Goal: Task Accomplishment & Management: Complete application form

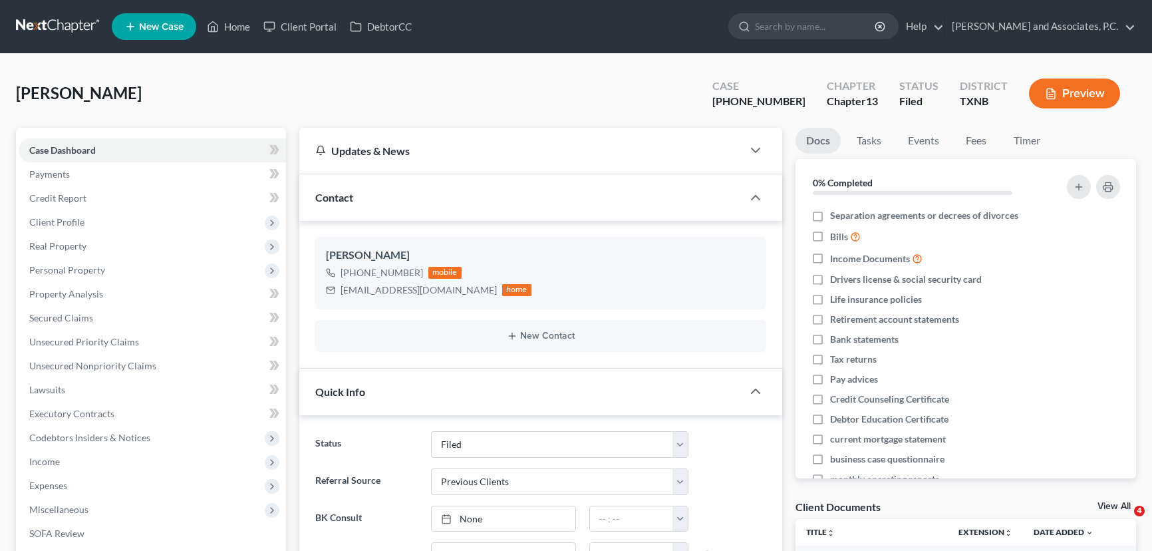
select select "5"
select select "1"
select select "0"
click at [240, 31] on link "Home" at bounding box center [228, 27] width 57 height 24
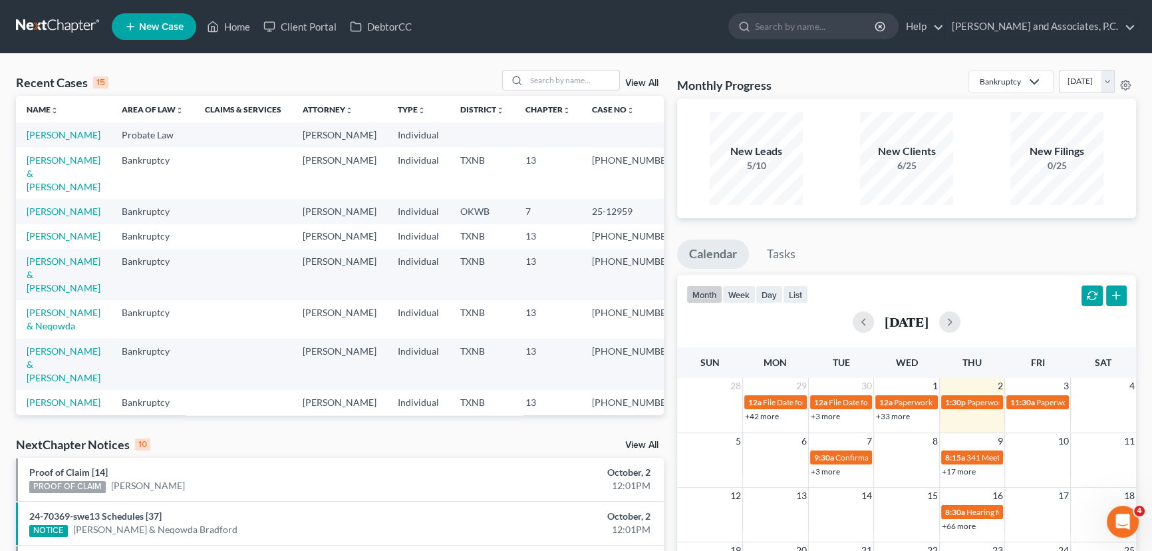
click at [50, 63] on div "Recent Cases 15 View All Name unfold_more expand_more expand_less Area of Law u…" at bounding box center [576, 494] width 1152 height 880
click at [566, 85] on input "search" at bounding box center [572, 80] width 93 height 19
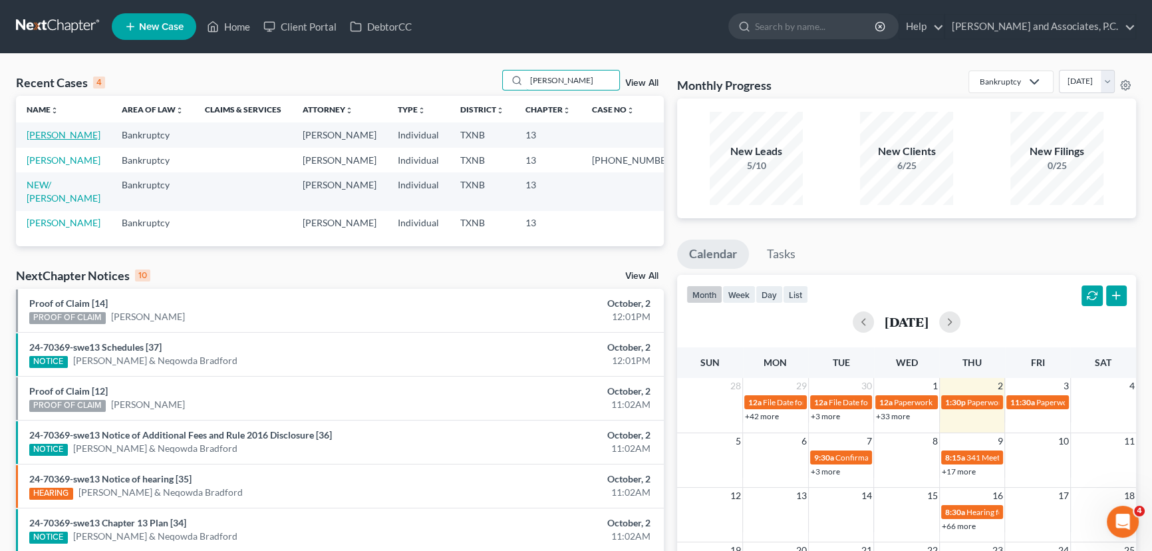
type input "[PERSON_NAME]"
click at [60, 133] on link "[PERSON_NAME]" at bounding box center [64, 134] width 74 height 11
select select "3"
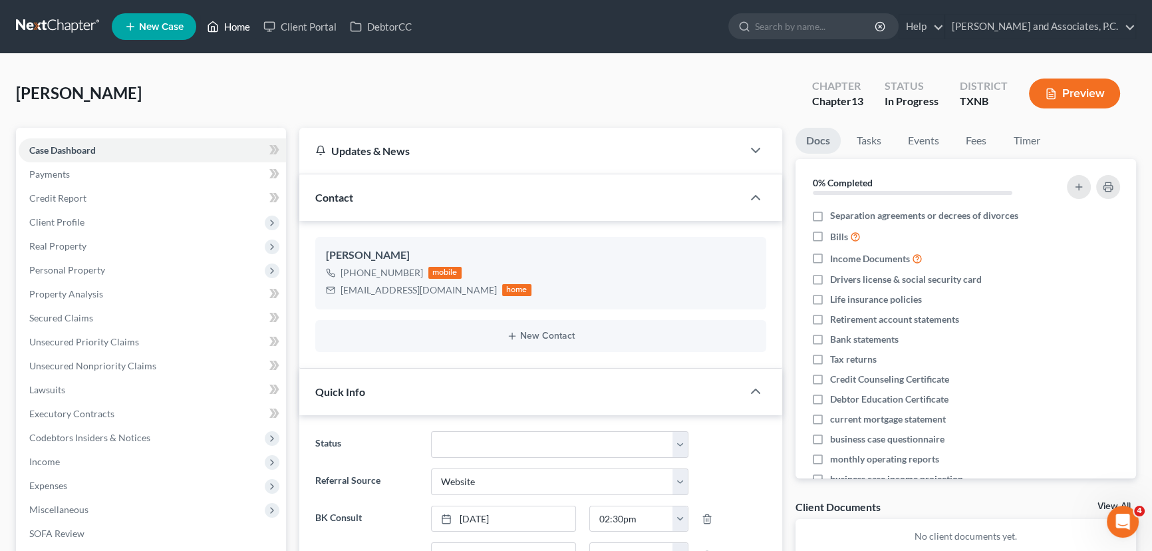
click at [226, 25] on link "Home" at bounding box center [228, 27] width 57 height 24
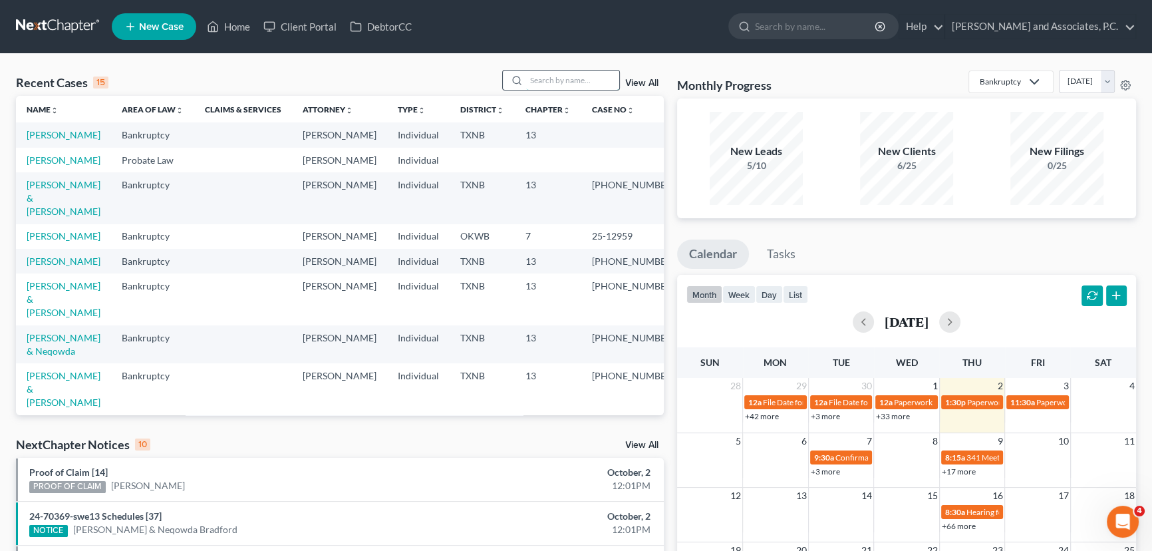
click at [545, 79] on input "search" at bounding box center [572, 80] width 93 height 19
type input "[PERSON_NAME]"
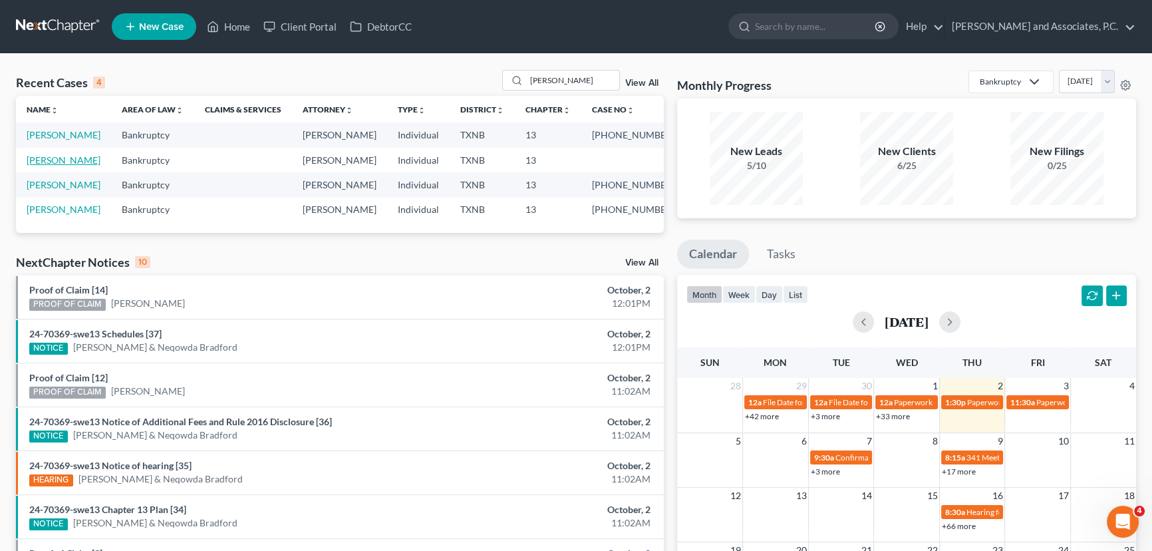
click at [73, 159] on link "[PERSON_NAME]" at bounding box center [64, 159] width 74 height 11
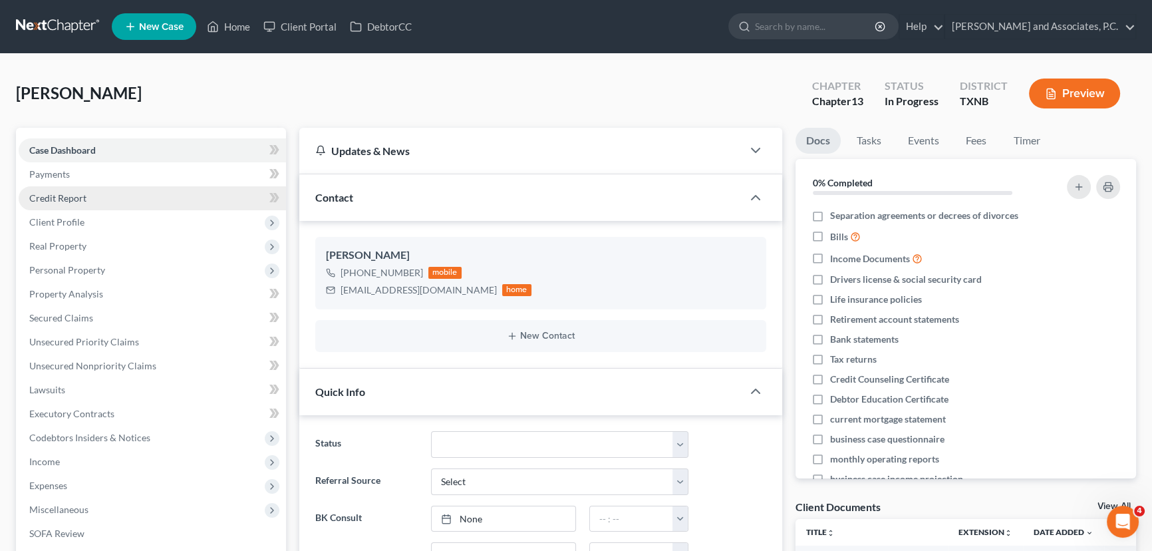
scroll to position [4333, 0]
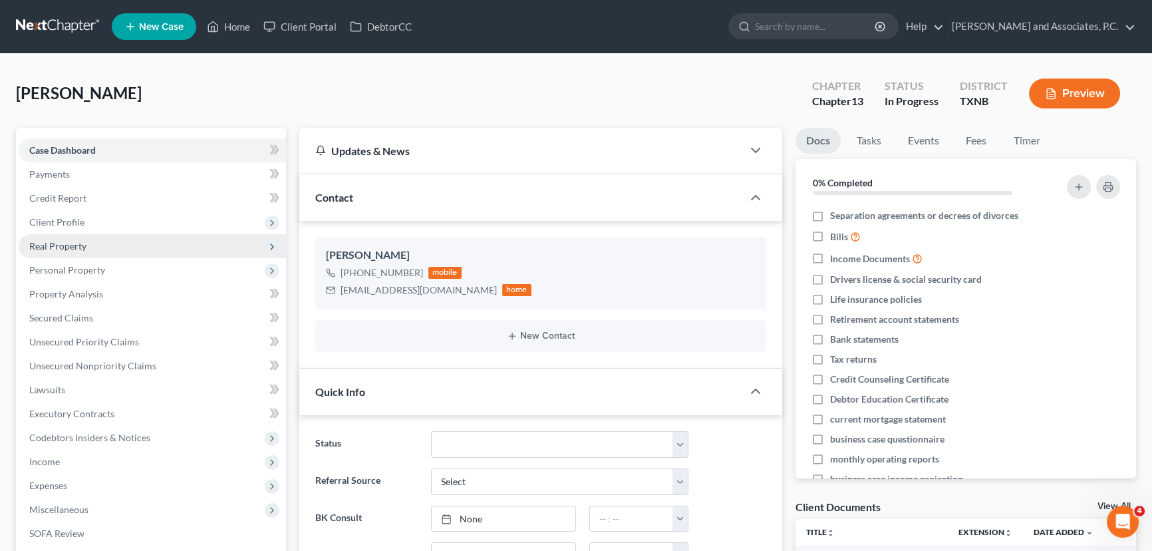
click at [79, 253] on span "Real Property" at bounding box center [152, 246] width 267 height 24
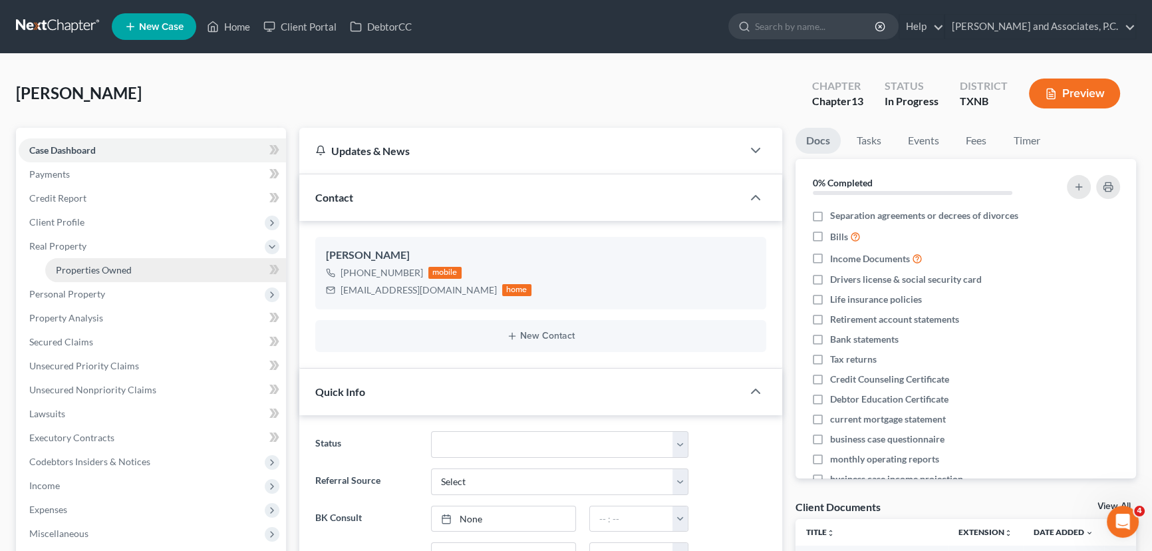
click at [93, 267] on span "Properties Owned" at bounding box center [94, 269] width 76 height 11
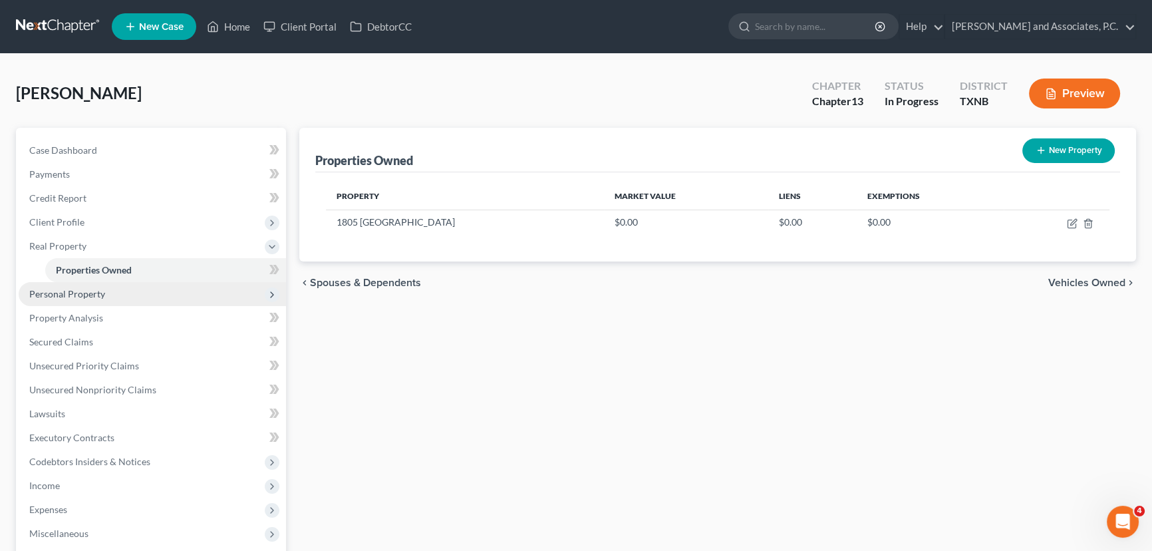
click at [69, 291] on span "Personal Property" at bounding box center [67, 293] width 76 height 11
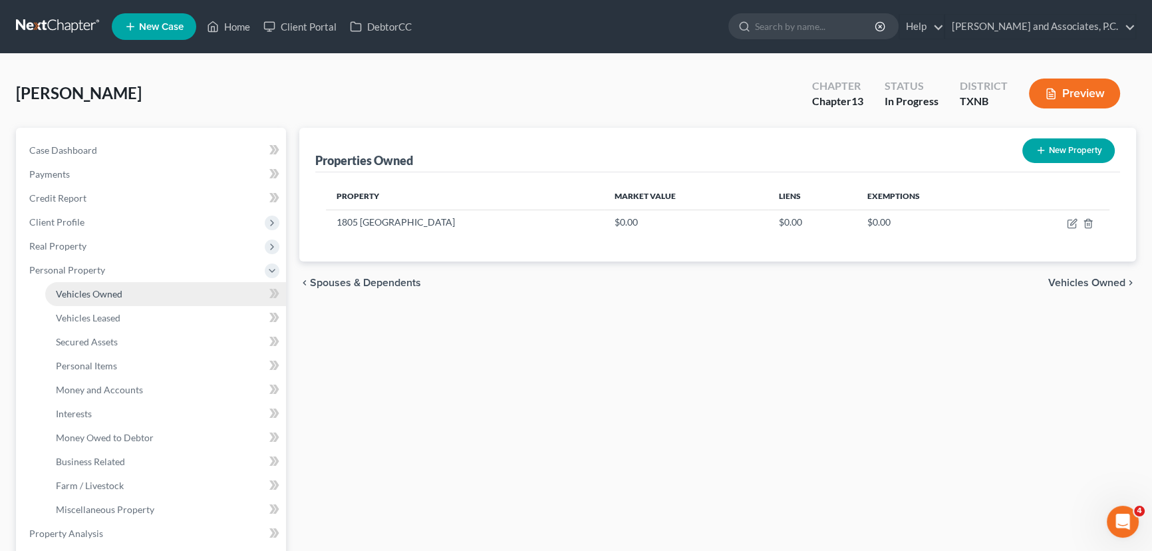
click at [70, 291] on span "Vehicles Owned" at bounding box center [89, 293] width 67 height 11
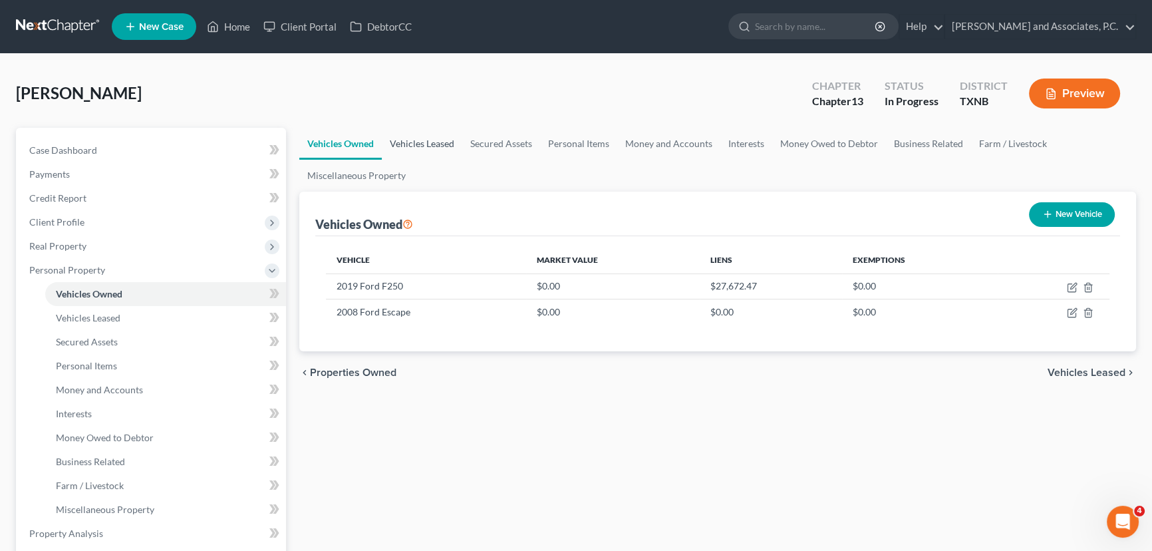
click at [417, 140] on link "Vehicles Leased" at bounding box center [422, 144] width 81 height 32
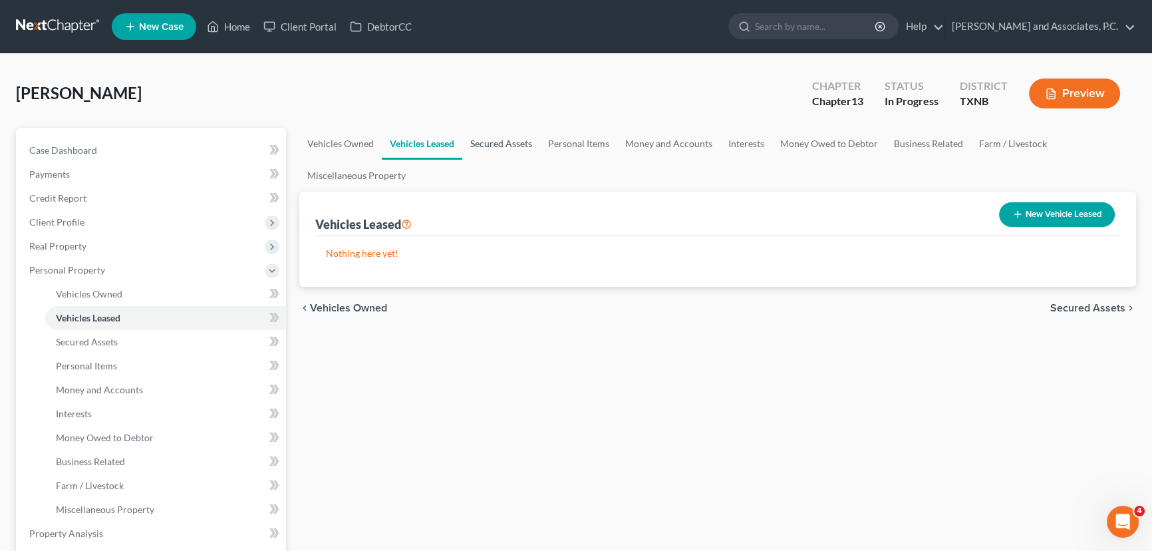
click at [473, 140] on link "Secured Assets" at bounding box center [501, 144] width 78 height 32
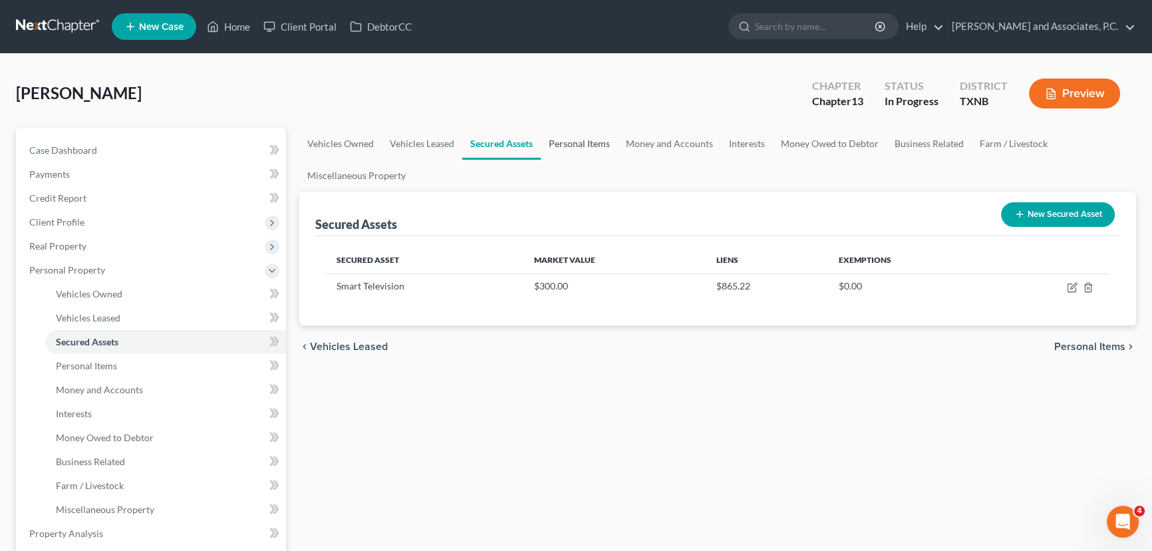
click at [556, 146] on link "Personal Items" at bounding box center [579, 144] width 77 height 32
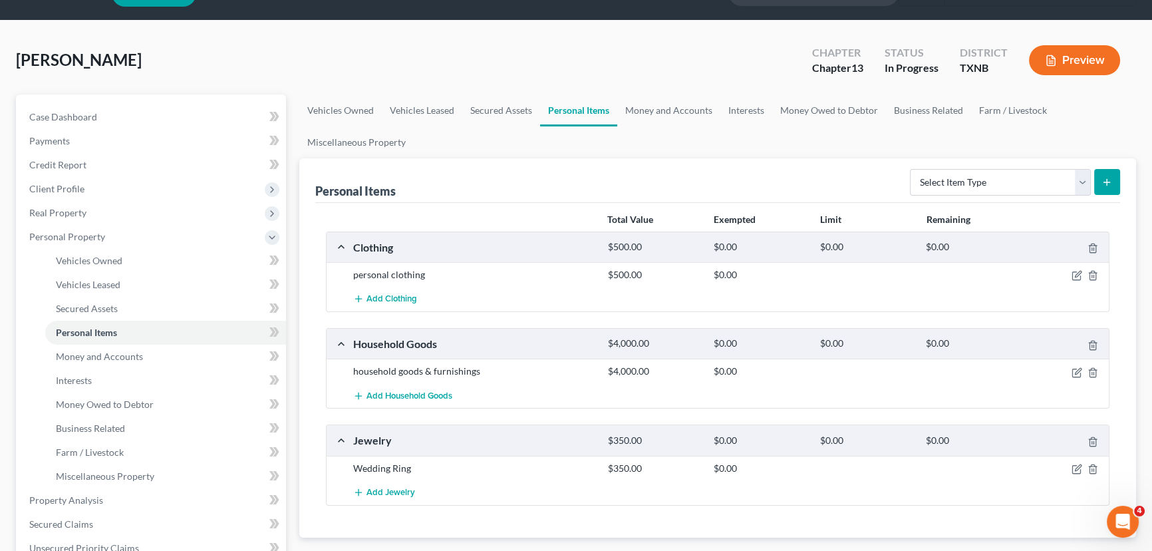
scroll to position [60, 0]
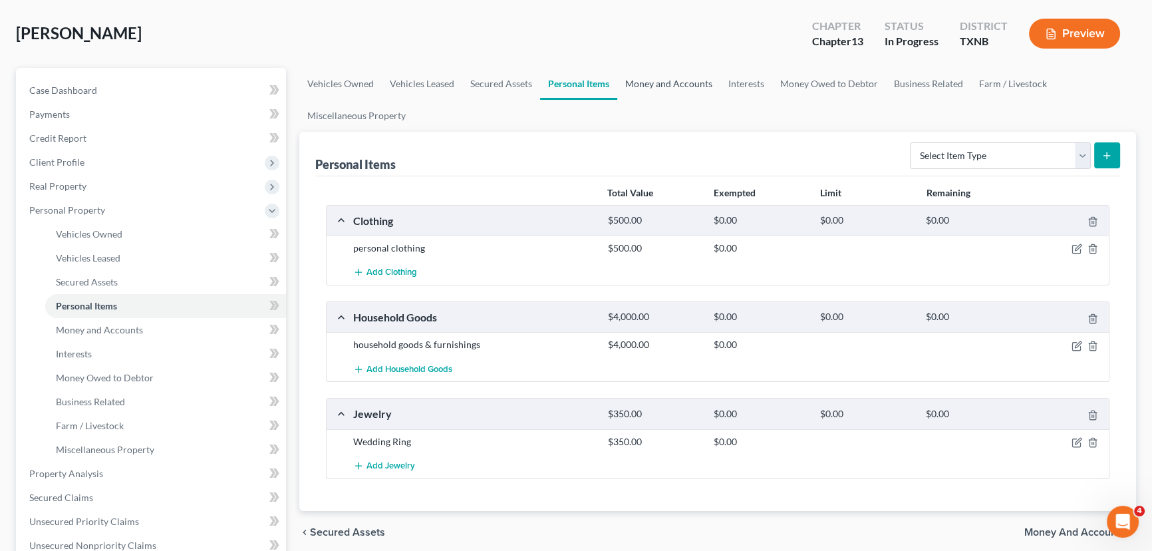
click at [690, 81] on link "Money and Accounts" at bounding box center [668, 84] width 103 height 32
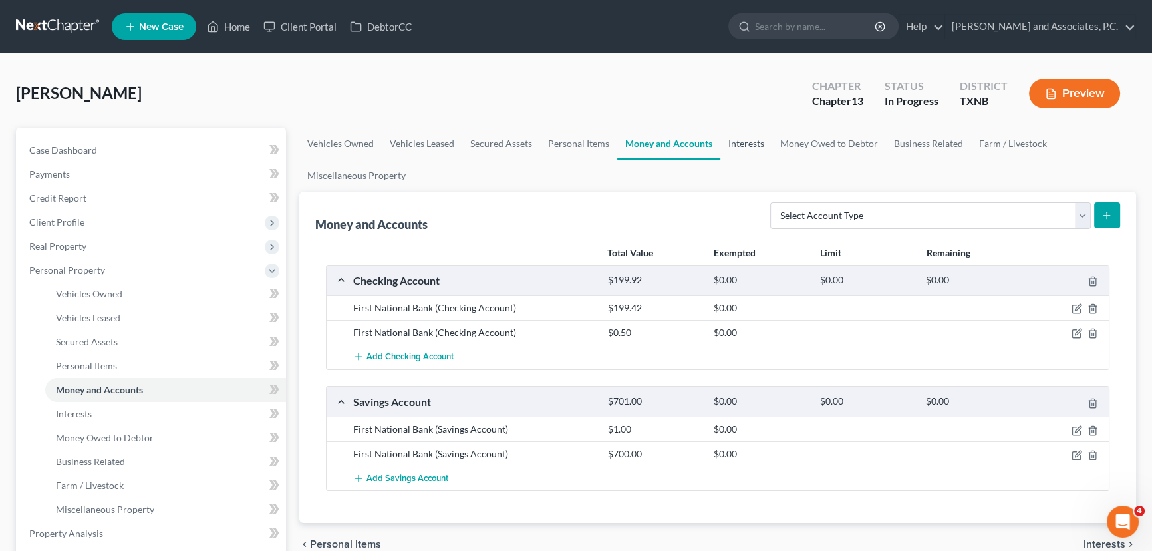
click at [747, 152] on link "Interests" at bounding box center [747, 144] width 52 height 32
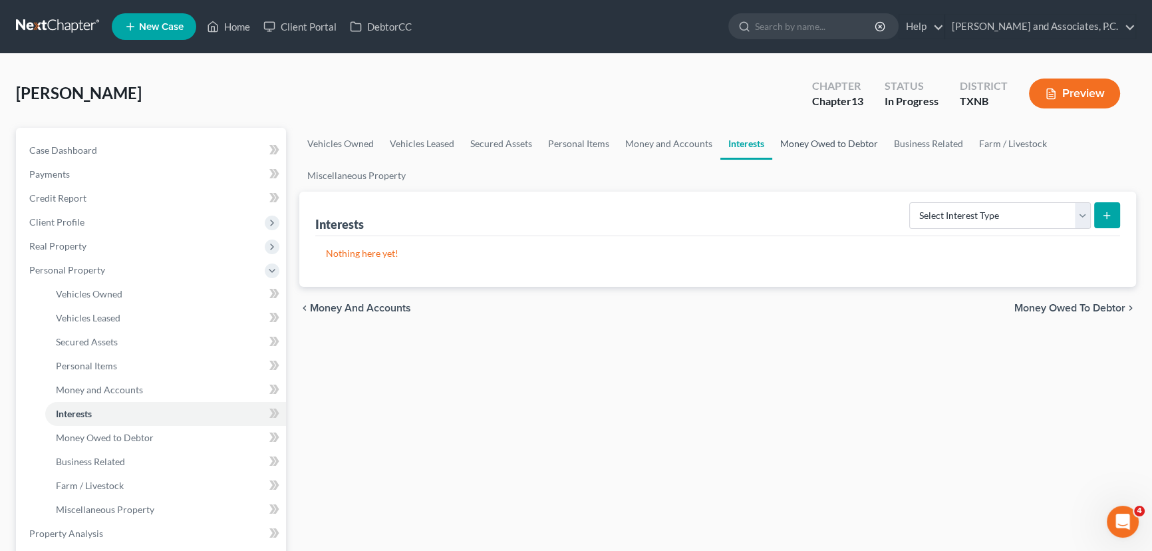
click at [846, 137] on link "Money Owed to Debtor" at bounding box center [830, 144] width 114 height 32
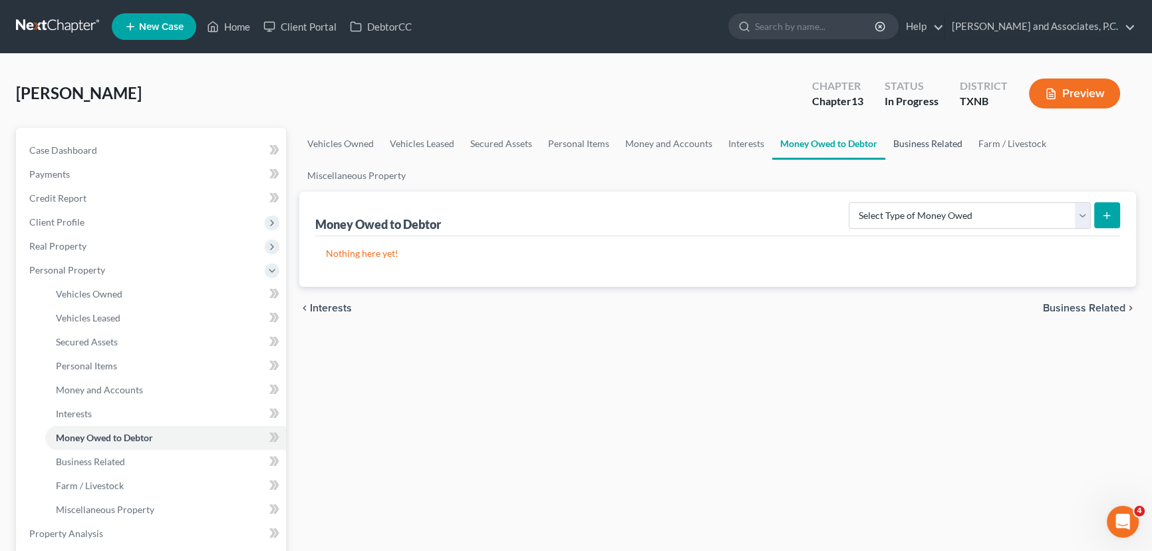
click at [940, 144] on link "Business Related" at bounding box center [928, 144] width 85 height 32
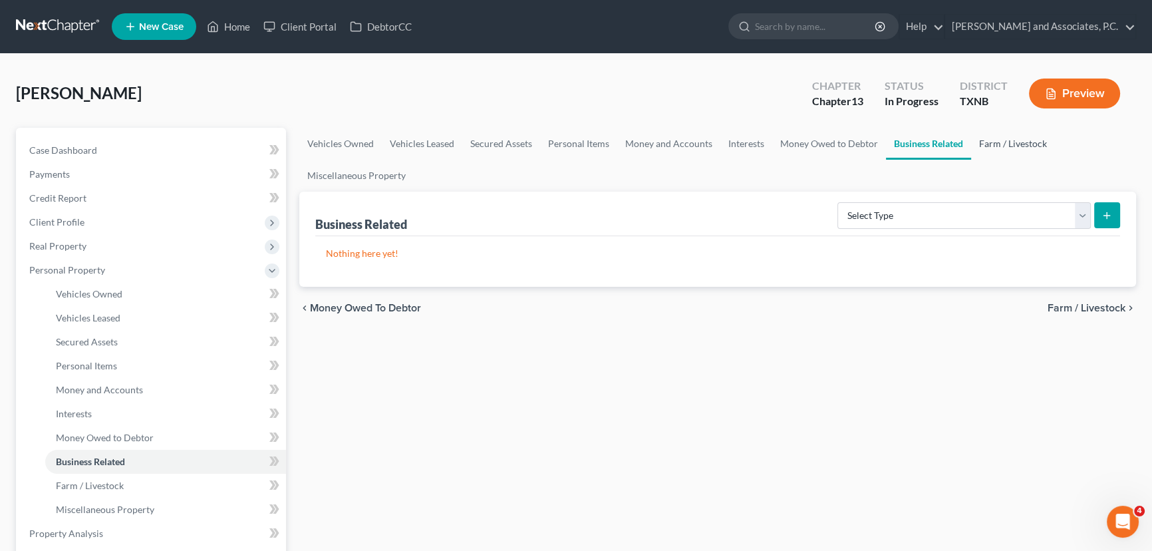
click at [1005, 144] on link "Farm / Livestock" at bounding box center [1013, 144] width 84 height 32
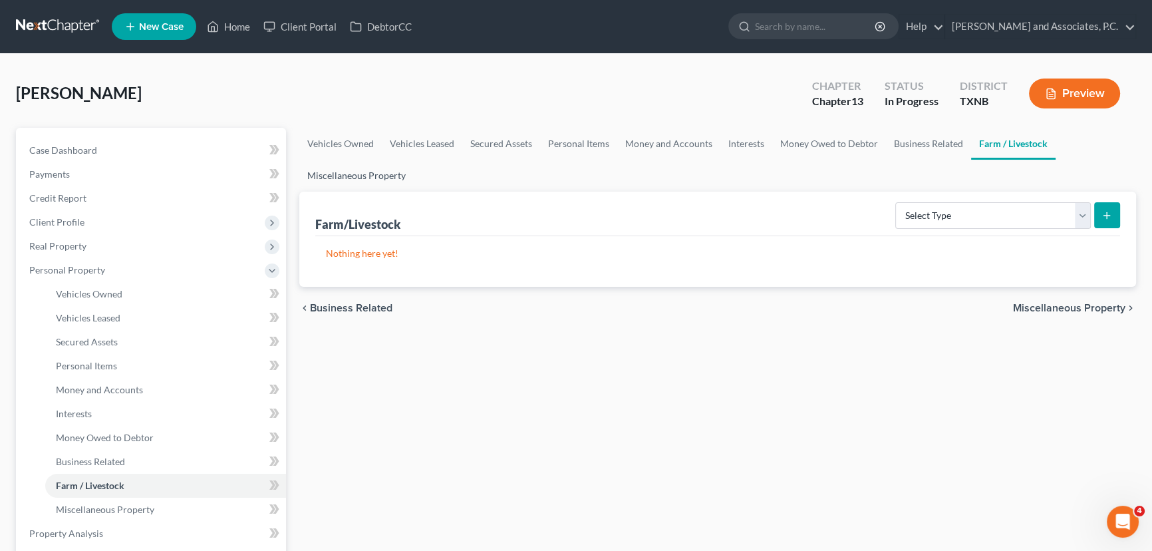
click at [326, 168] on link "Miscellaneous Property" at bounding box center [356, 176] width 114 height 32
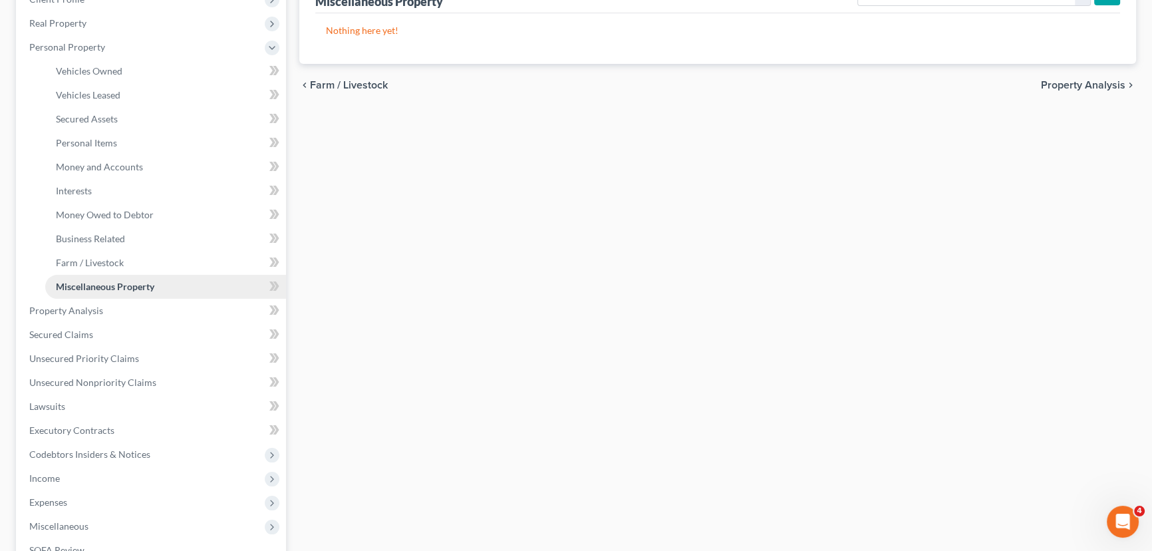
scroll to position [242, 0]
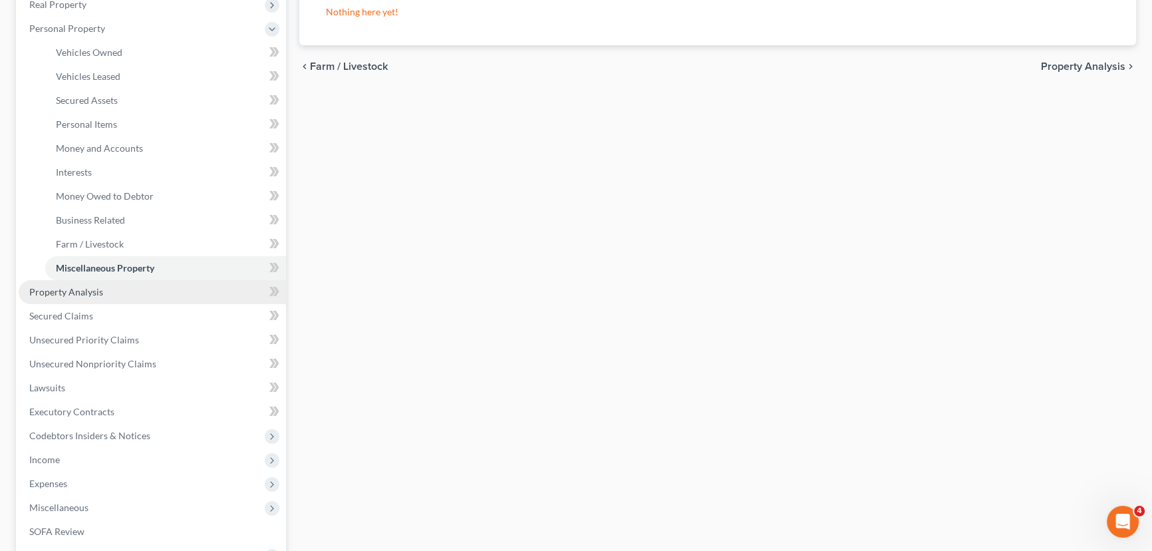
click at [75, 289] on span "Property Analysis" at bounding box center [66, 291] width 74 height 11
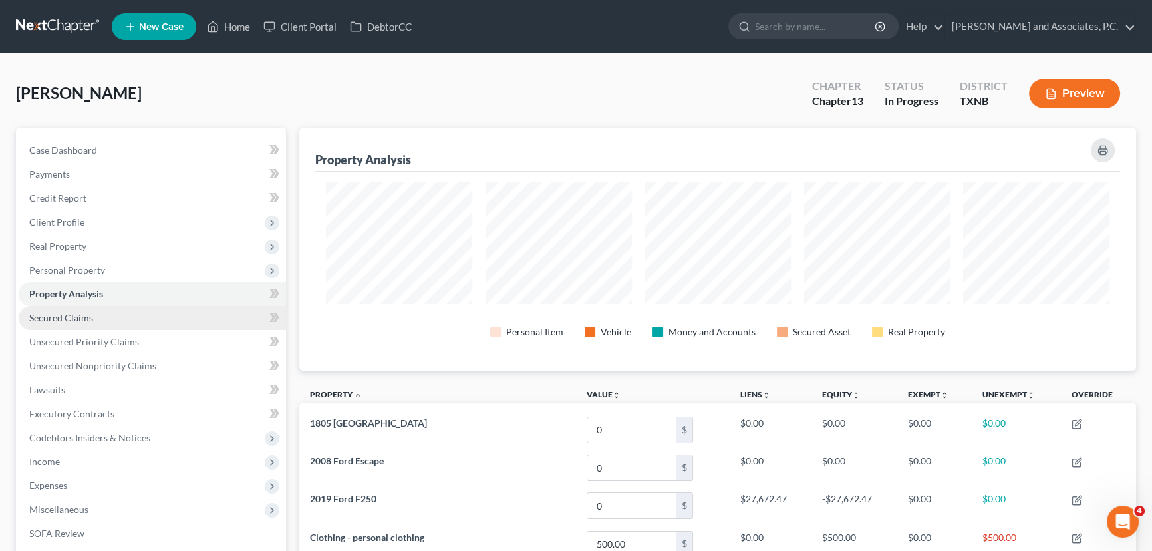
click at [98, 321] on link "Secured Claims" at bounding box center [152, 318] width 267 height 24
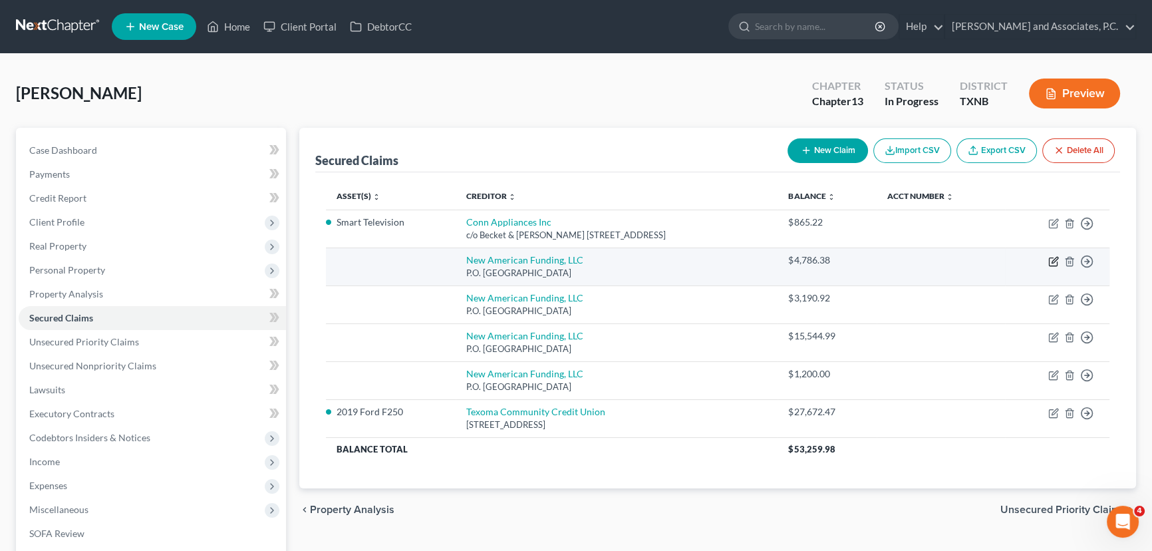
click at [1052, 262] on icon "button" at bounding box center [1055, 260] width 6 height 6
select select "45"
select select "0"
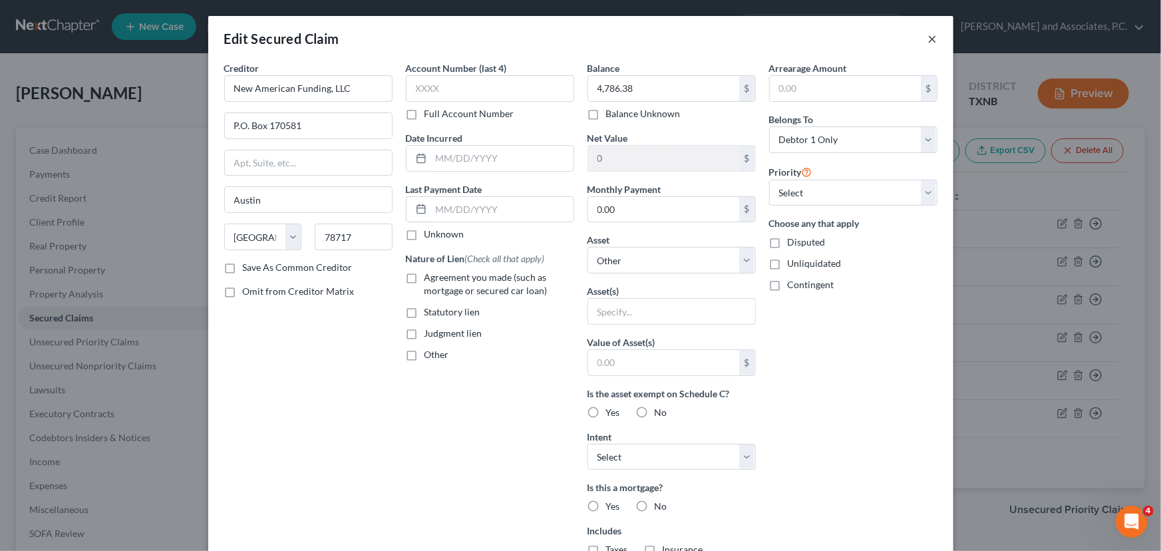
click at [928, 38] on button "×" at bounding box center [932, 39] width 9 height 16
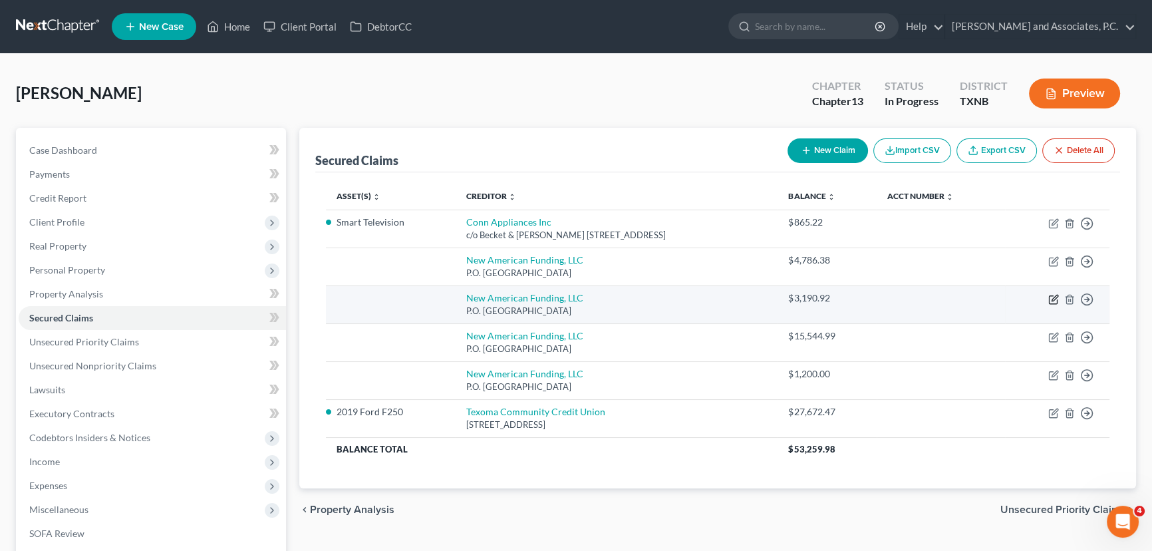
click at [1052, 295] on icon "button" at bounding box center [1054, 299] width 11 height 11
select select "45"
select select "0"
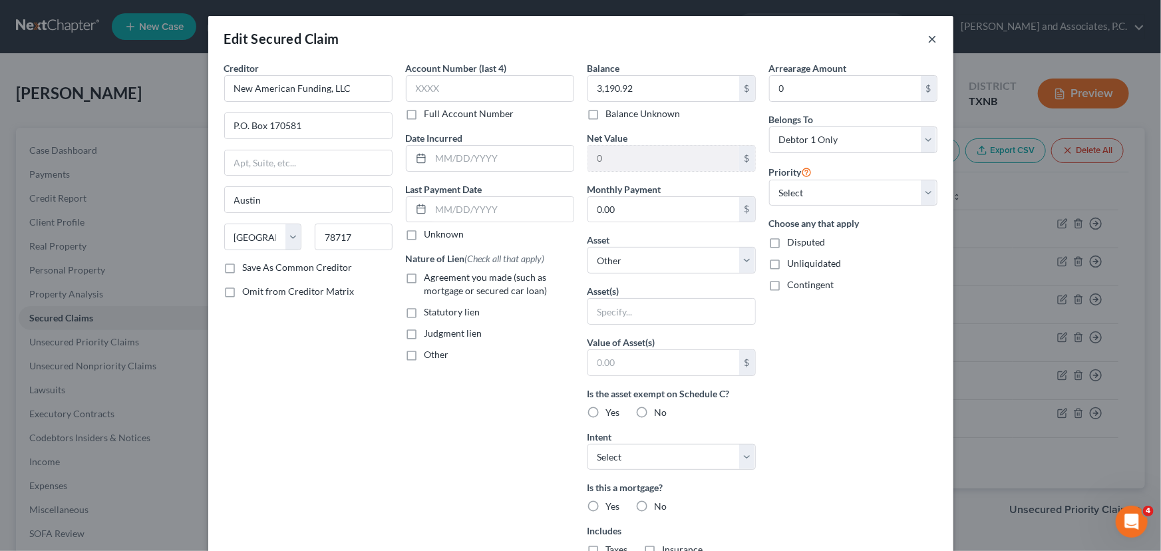
click at [928, 41] on button "×" at bounding box center [932, 39] width 9 height 16
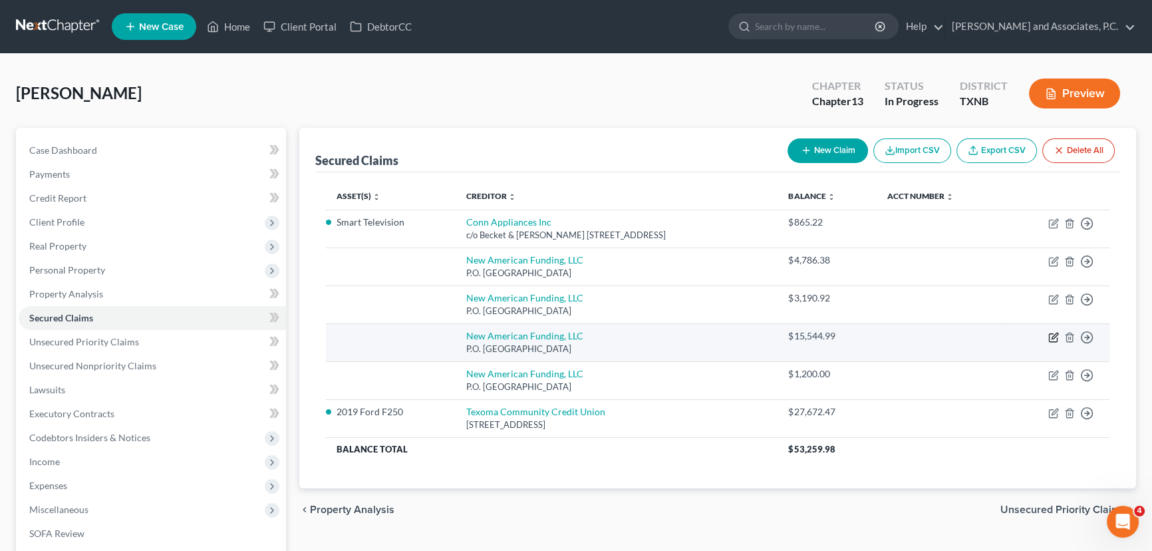
click at [1051, 333] on icon "button" at bounding box center [1054, 337] width 11 height 11
select select "45"
select select "0"
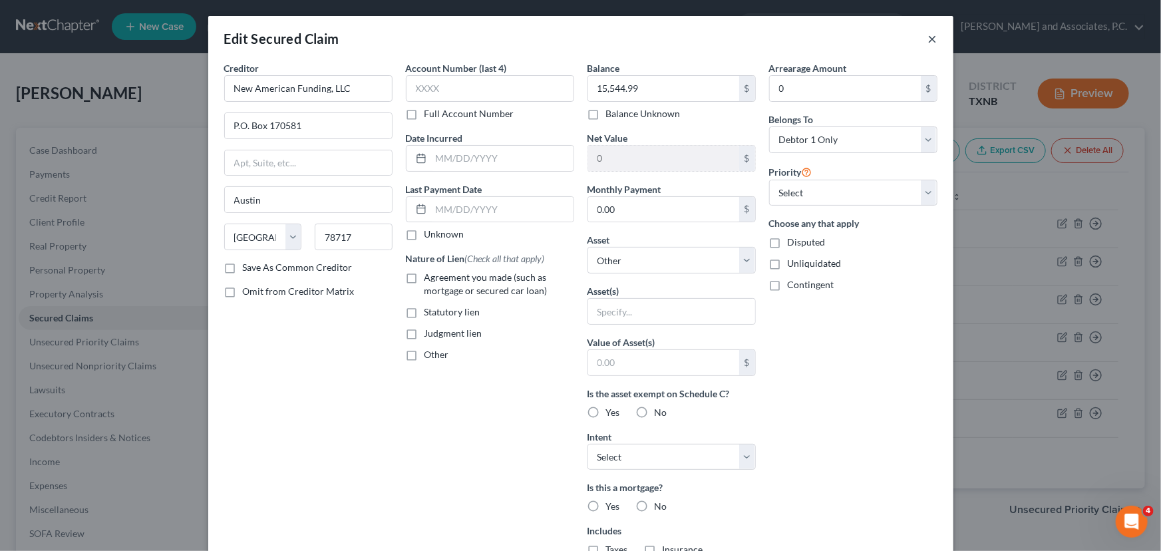
click at [928, 37] on button "×" at bounding box center [932, 39] width 9 height 16
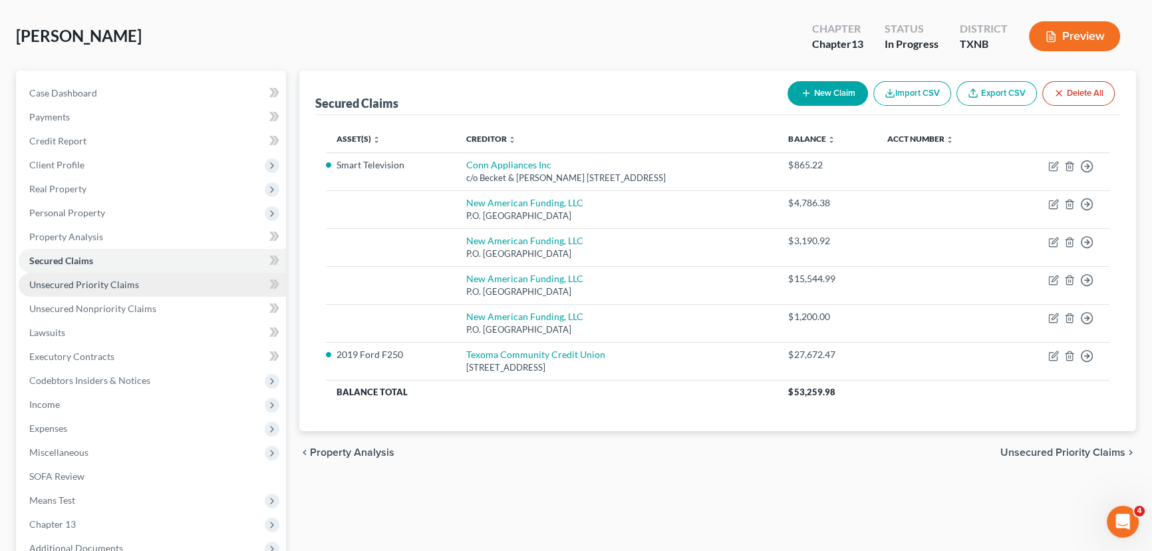
scroll to position [60, 0]
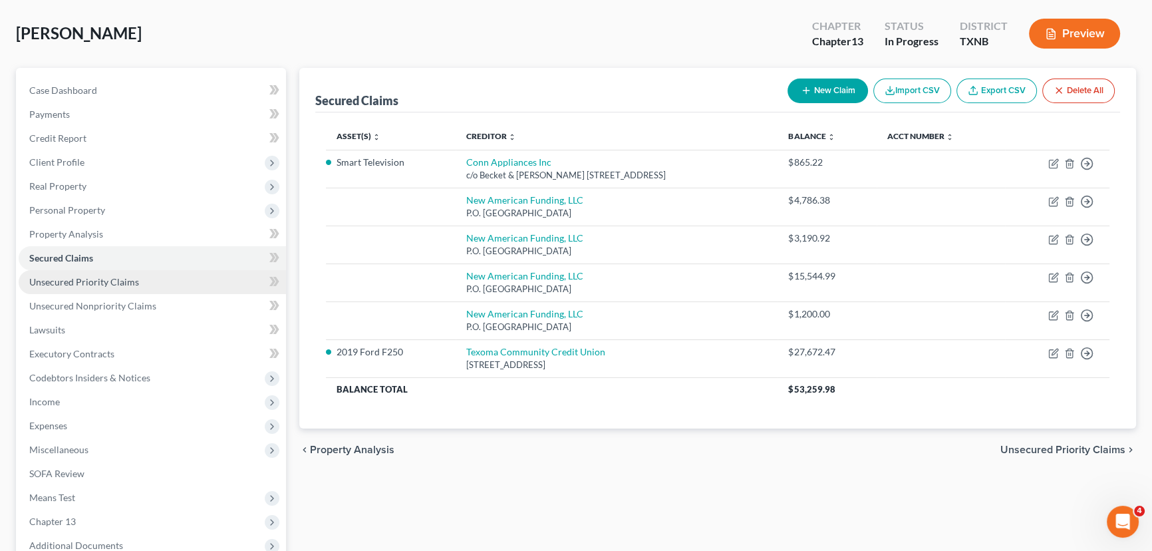
click at [126, 277] on span "Unsecured Priority Claims" at bounding box center [84, 281] width 110 height 11
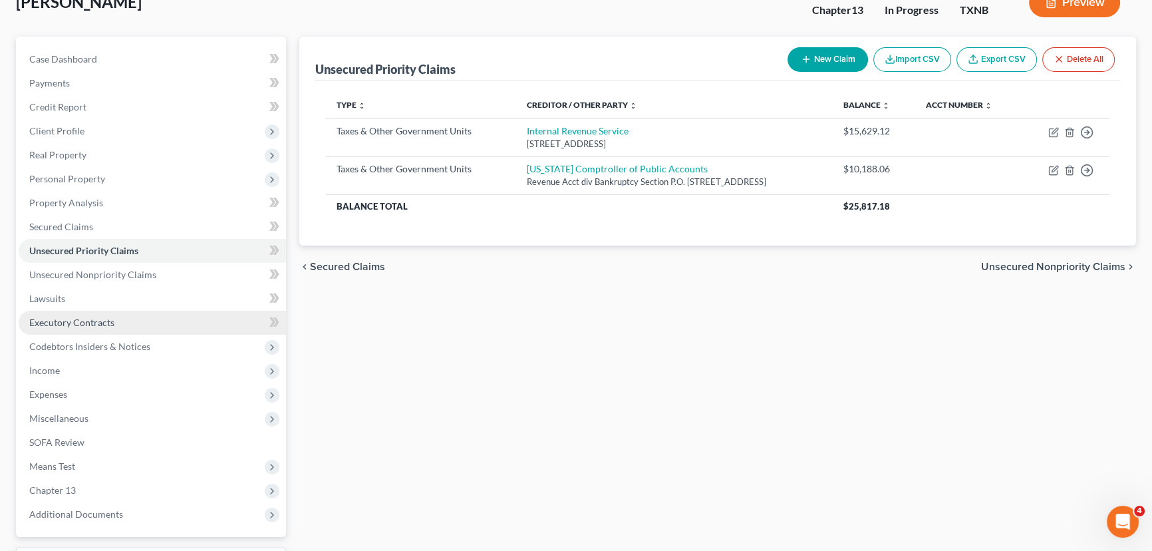
scroll to position [120, 0]
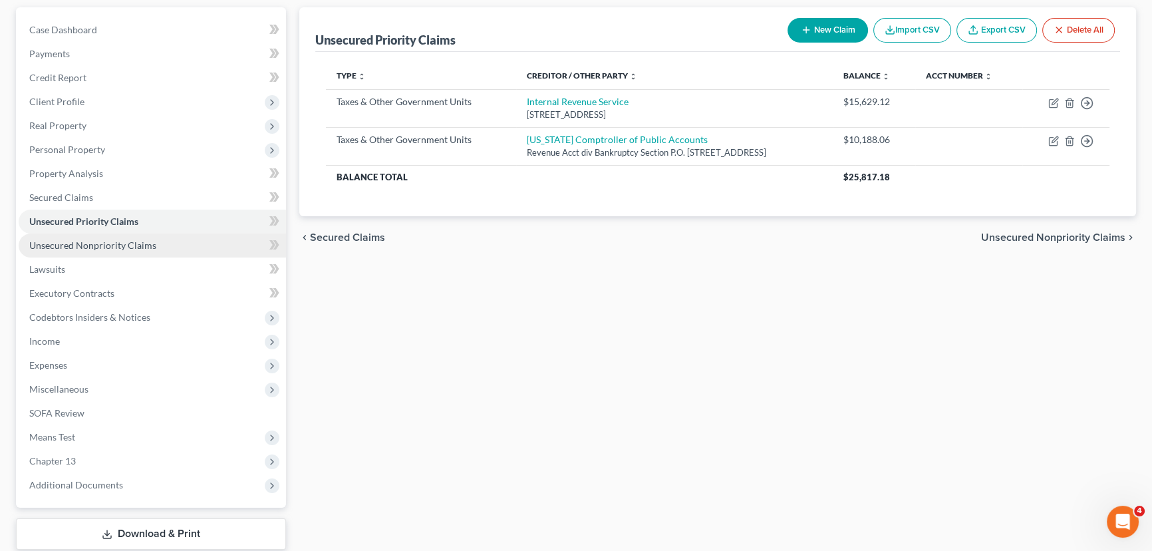
click at [98, 246] on span "Unsecured Nonpriority Claims" at bounding box center [92, 245] width 127 height 11
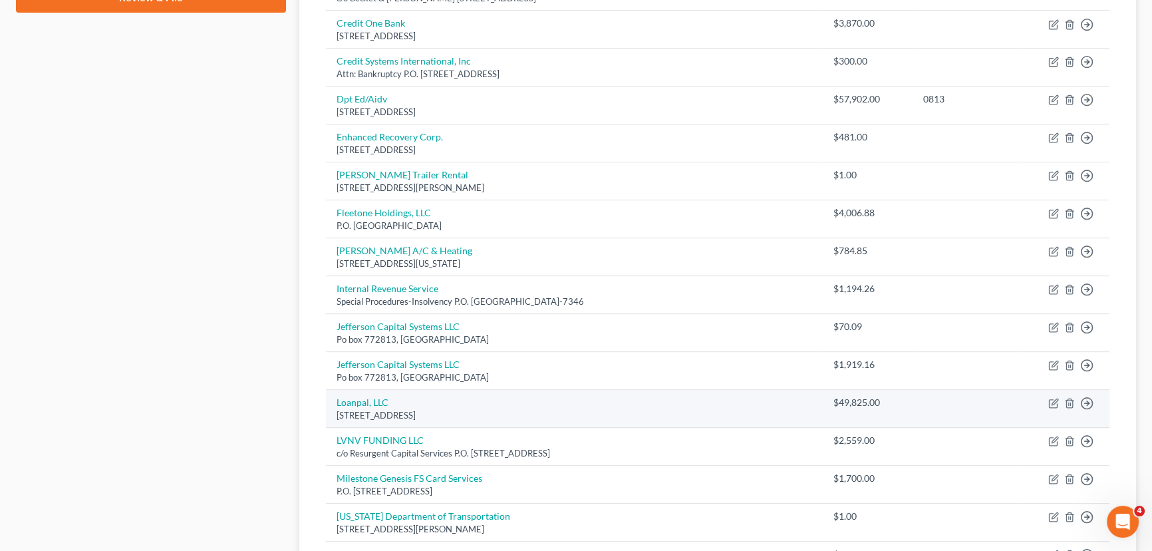
scroll to position [985, 0]
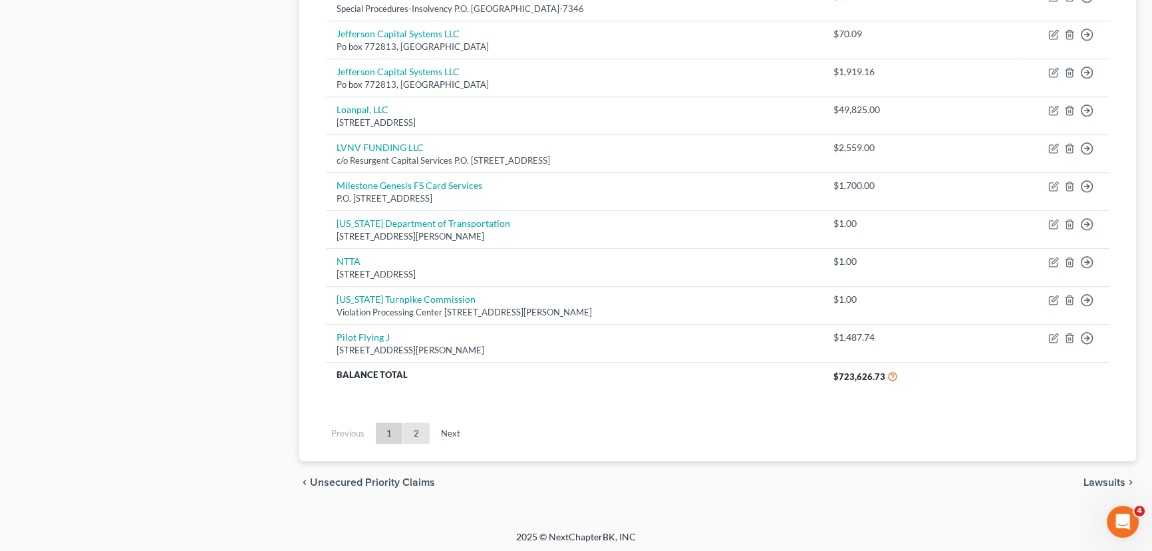
click at [423, 434] on link "2" at bounding box center [416, 433] width 27 height 21
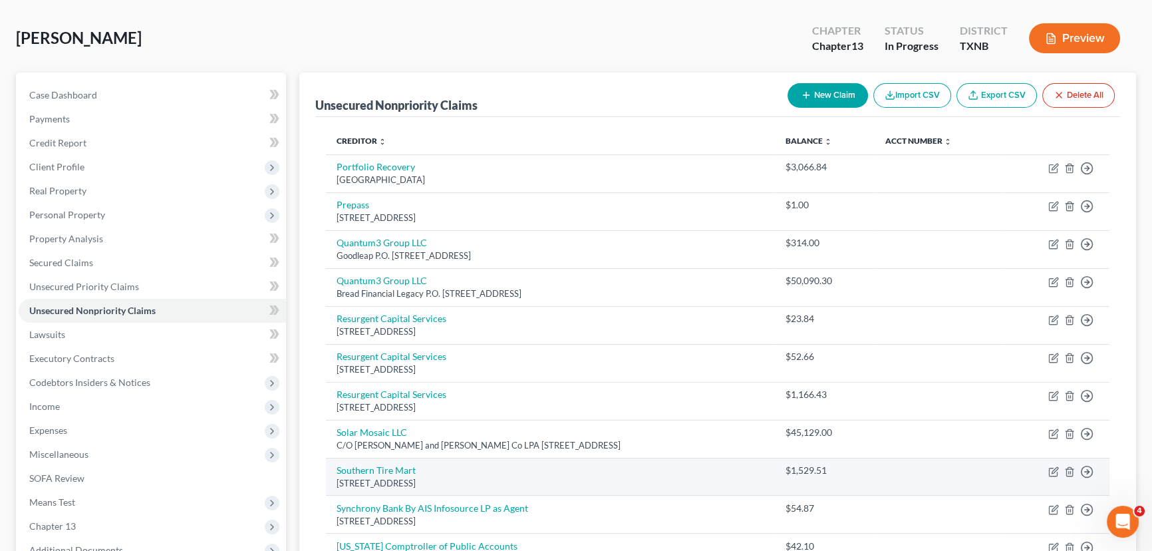
scroll to position [0, 0]
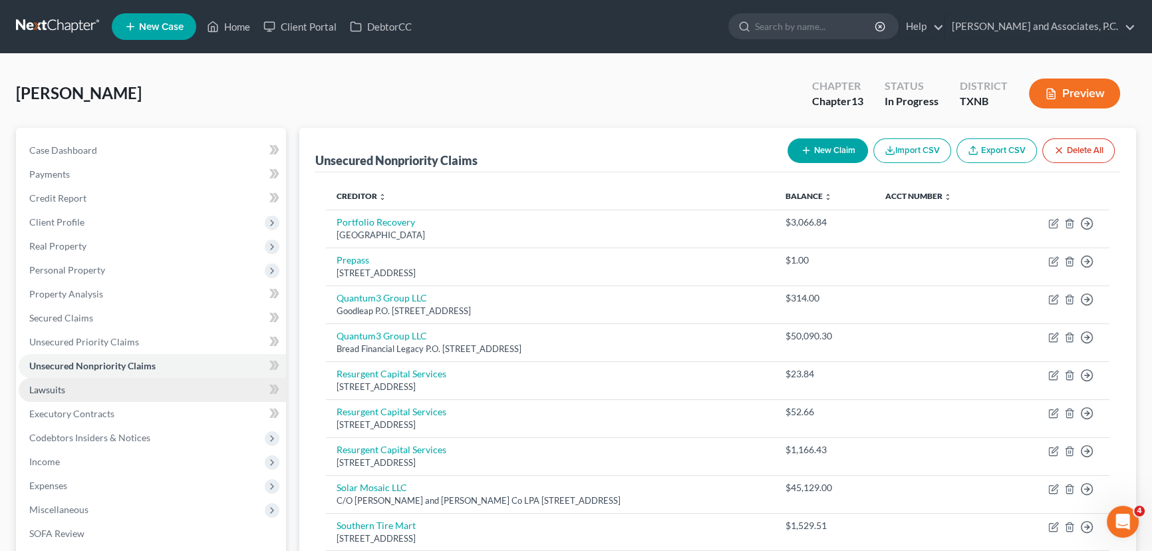
click at [105, 381] on link "Lawsuits" at bounding box center [152, 390] width 267 height 24
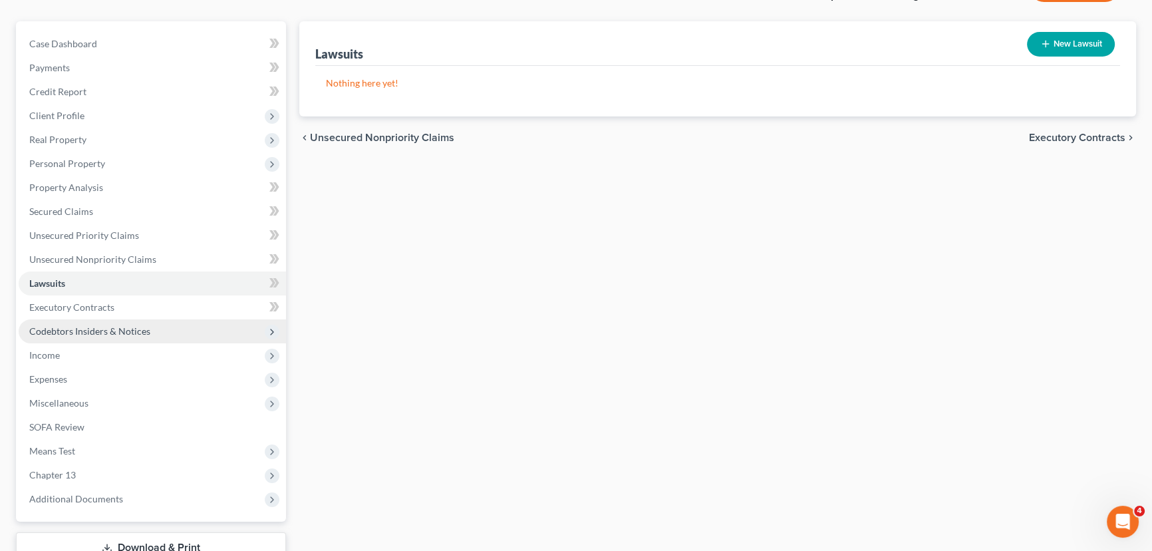
scroll to position [120, 0]
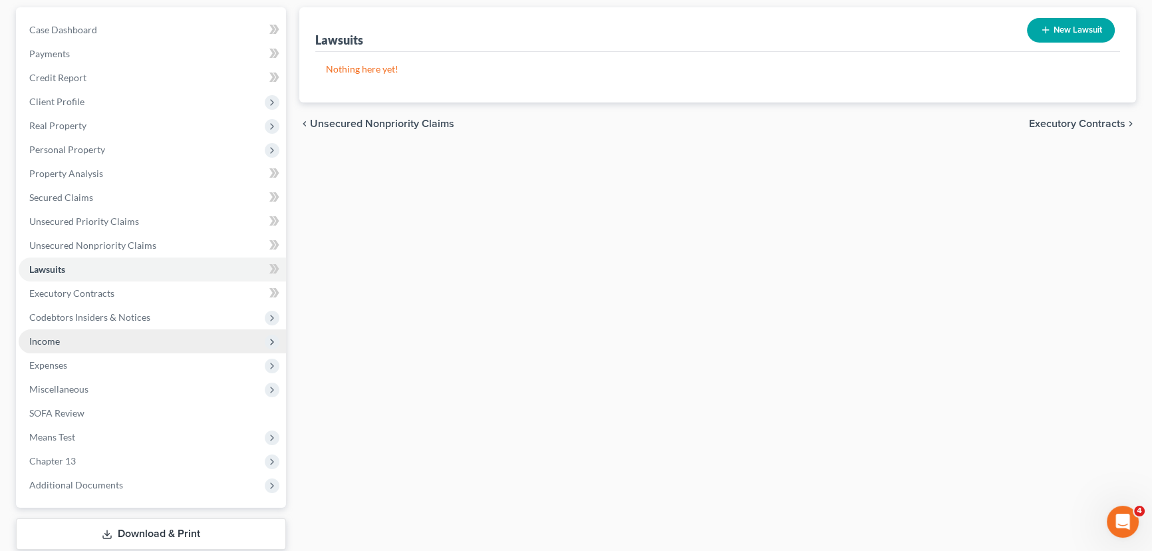
click at [133, 343] on span "Income" at bounding box center [152, 341] width 267 height 24
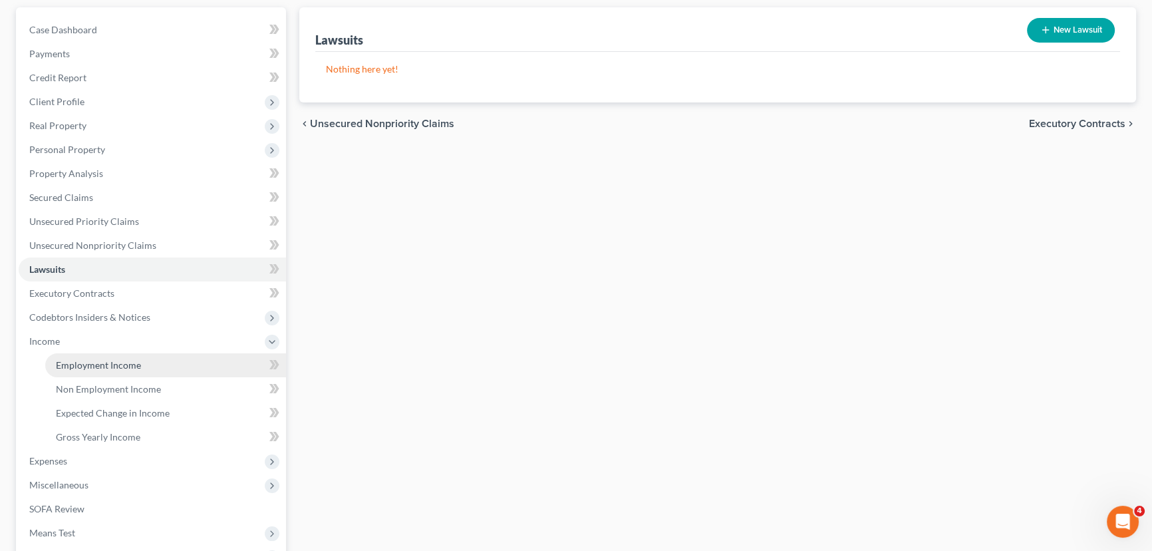
click at [124, 362] on span "Employment Income" at bounding box center [98, 364] width 85 height 11
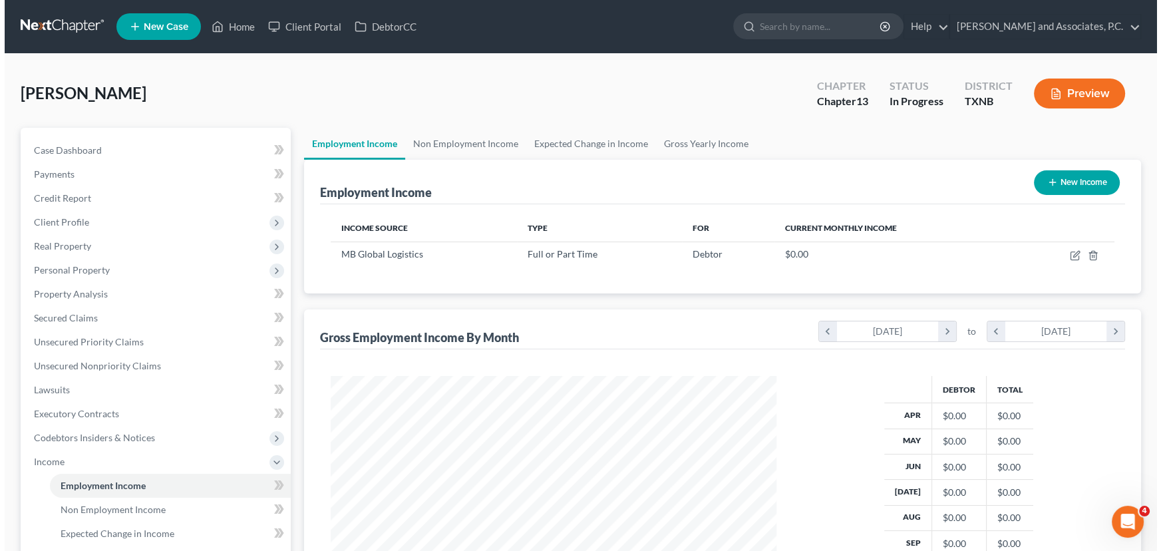
scroll to position [238, 472]
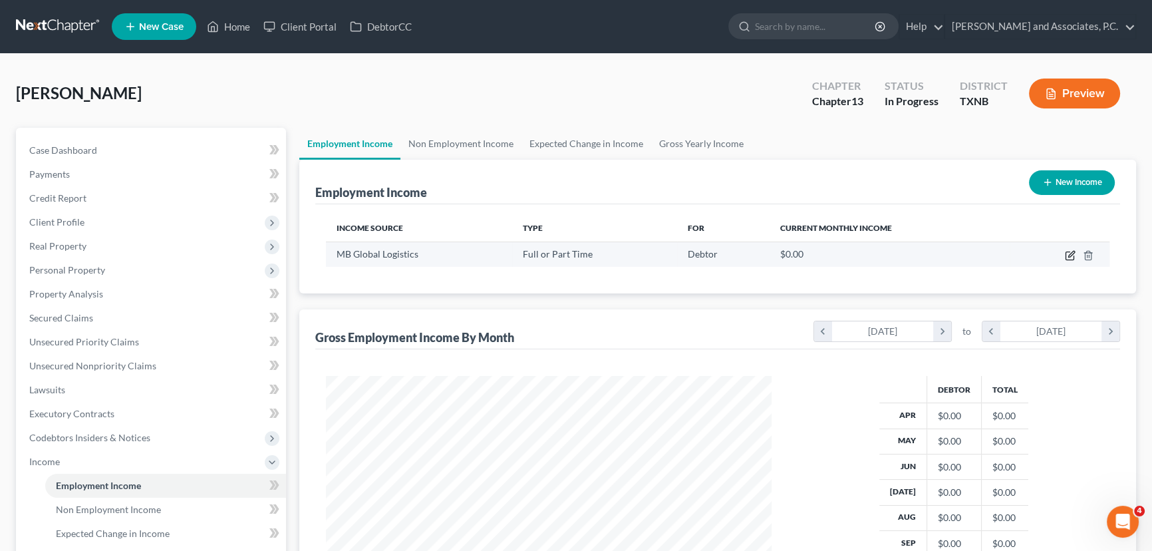
click at [1070, 250] on icon "button" at bounding box center [1070, 255] width 11 height 11
select select "0"
select select "14"
select select "3"
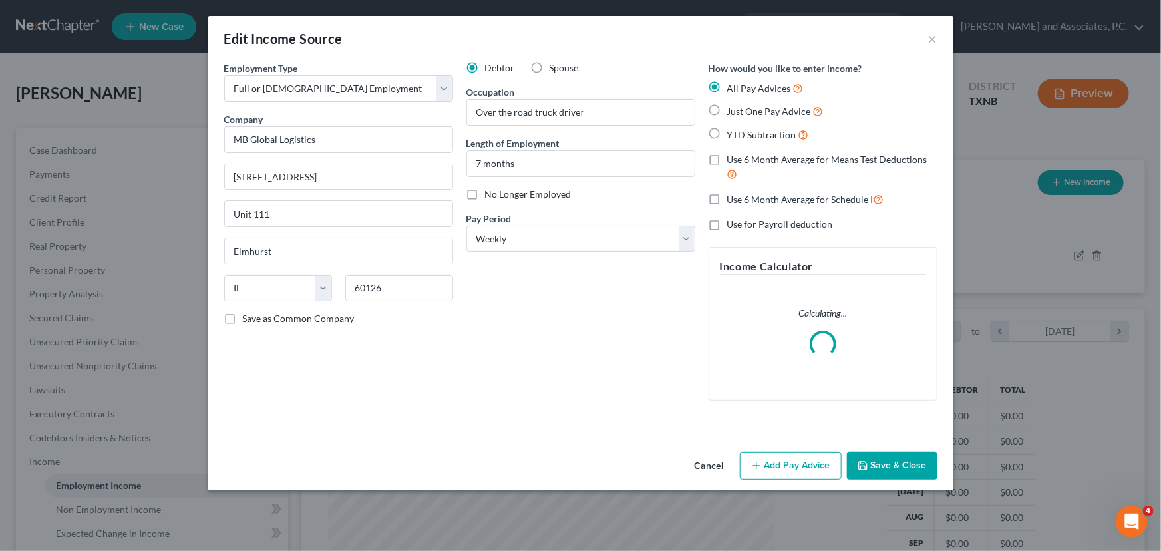
scroll to position [238, 476]
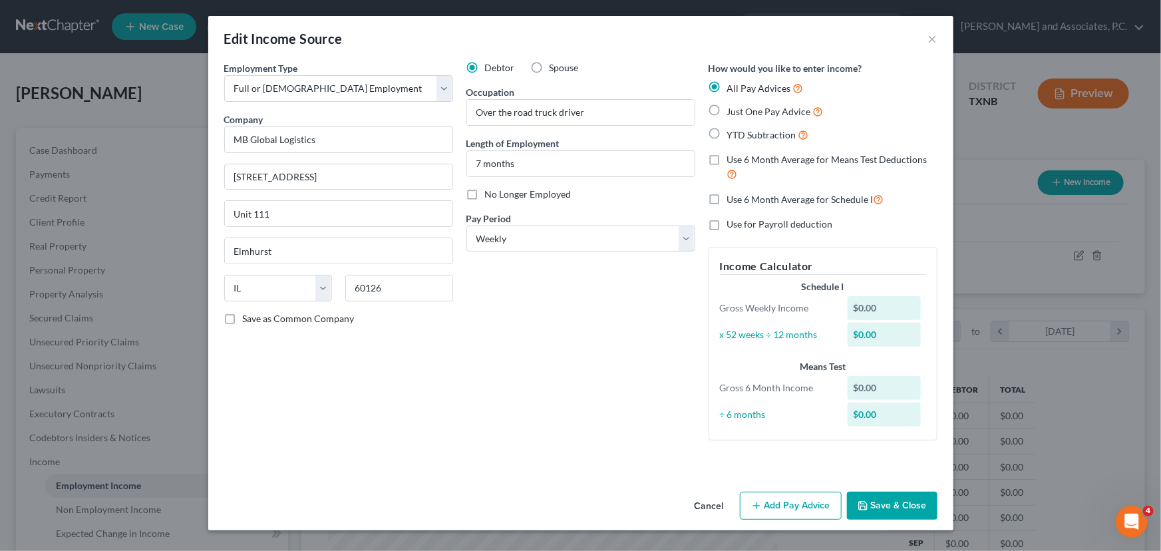
click at [727, 160] on label "Use 6 Month Average for Means Test Deductions" at bounding box center [832, 167] width 210 height 29
click at [733, 160] on input "Use 6 Month Average for Means Test Deductions" at bounding box center [737, 157] width 9 height 9
checkbox input "true"
click at [727, 198] on label "Use 6 Month Average for Schedule I" at bounding box center [805, 199] width 157 height 15
click at [733, 198] on input "Use 6 Month Average for Schedule I" at bounding box center [737, 196] width 9 height 9
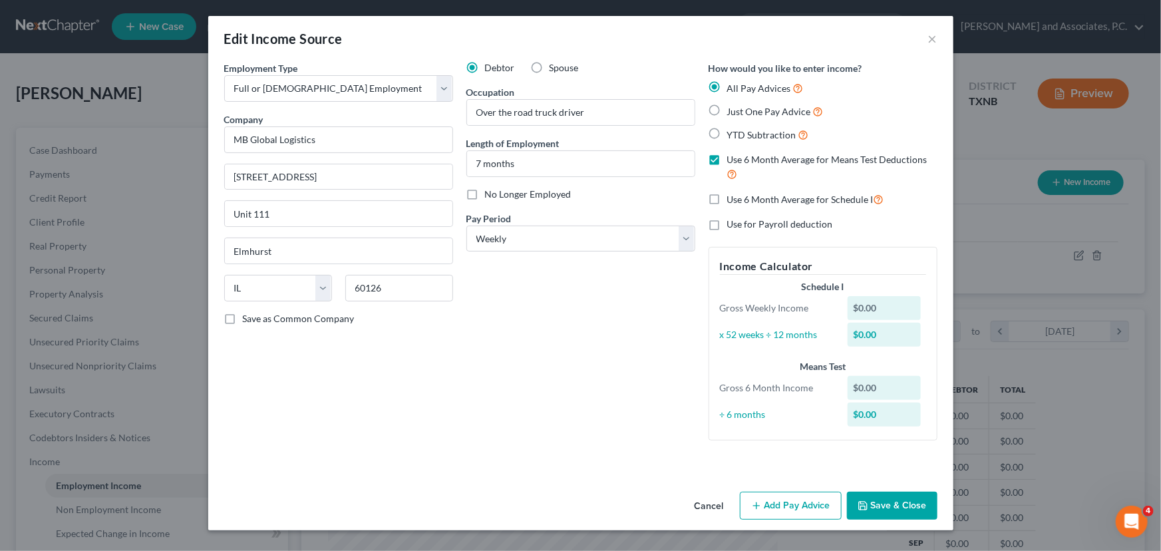
checkbox input "true"
click at [772, 506] on button "Add Pay Advice" at bounding box center [791, 506] width 102 height 28
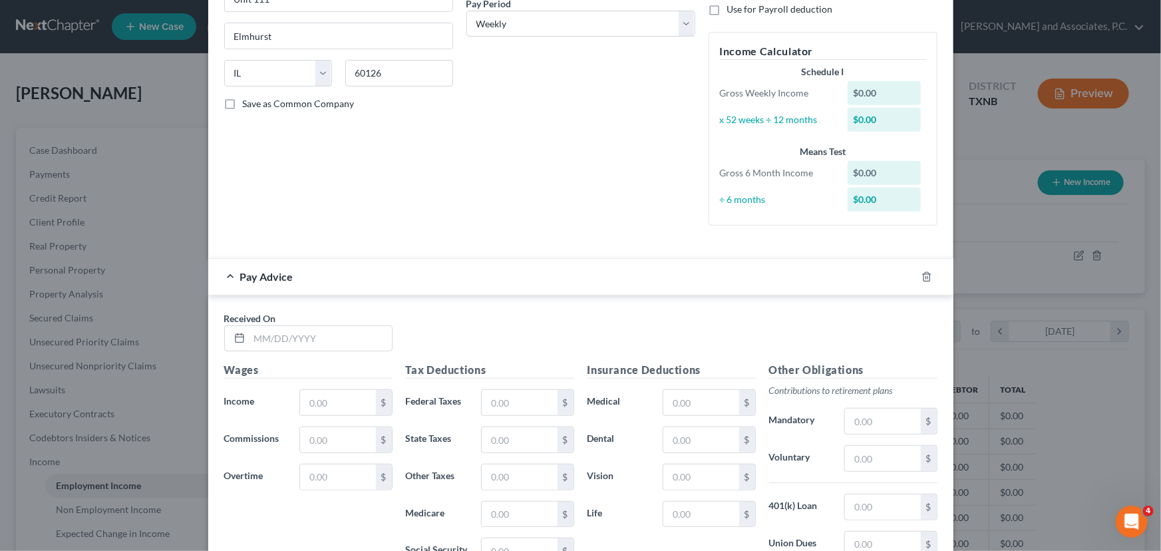
scroll to position [302, 0]
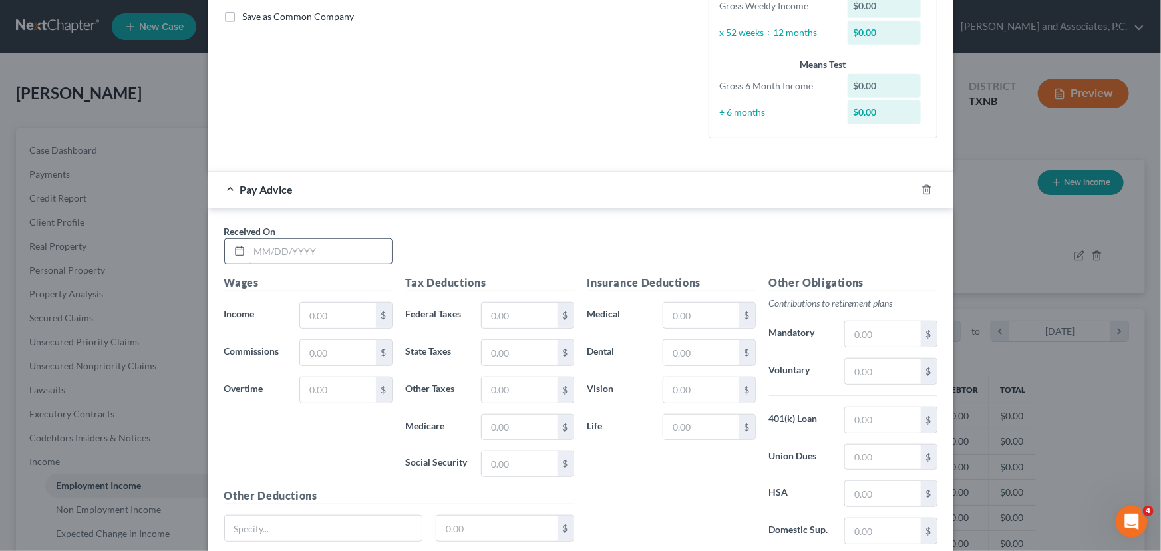
click at [313, 254] on input "text" at bounding box center [321, 251] width 142 height 25
type input "[DATE]"
click at [322, 322] on input "text" at bounding box center [337, 315] width 75 height 25
click at [315, 319] on input "text" at bounding box center [337, 315] width 75 height 25
type input "4,357.14"
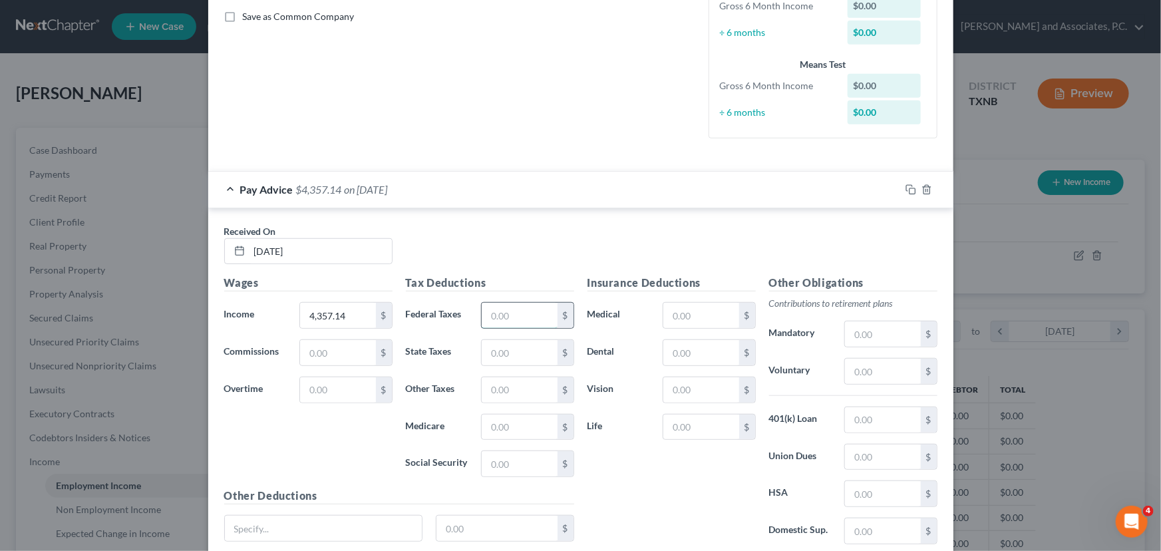
click at [493, 321] on input "text" at bounding box center [519, 315] width 75 height 25
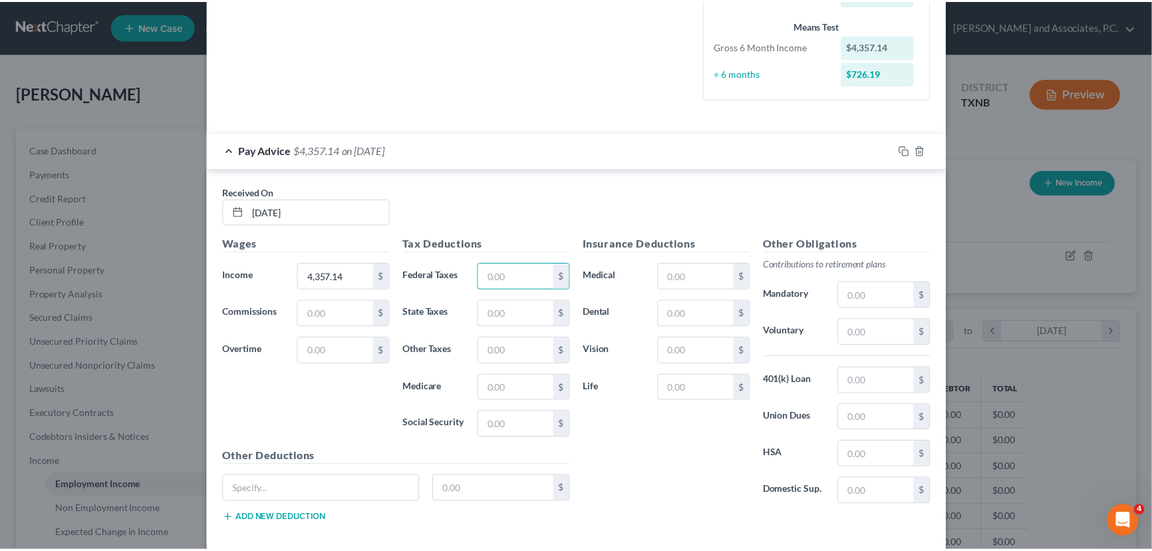
scroll to position [406, 0]
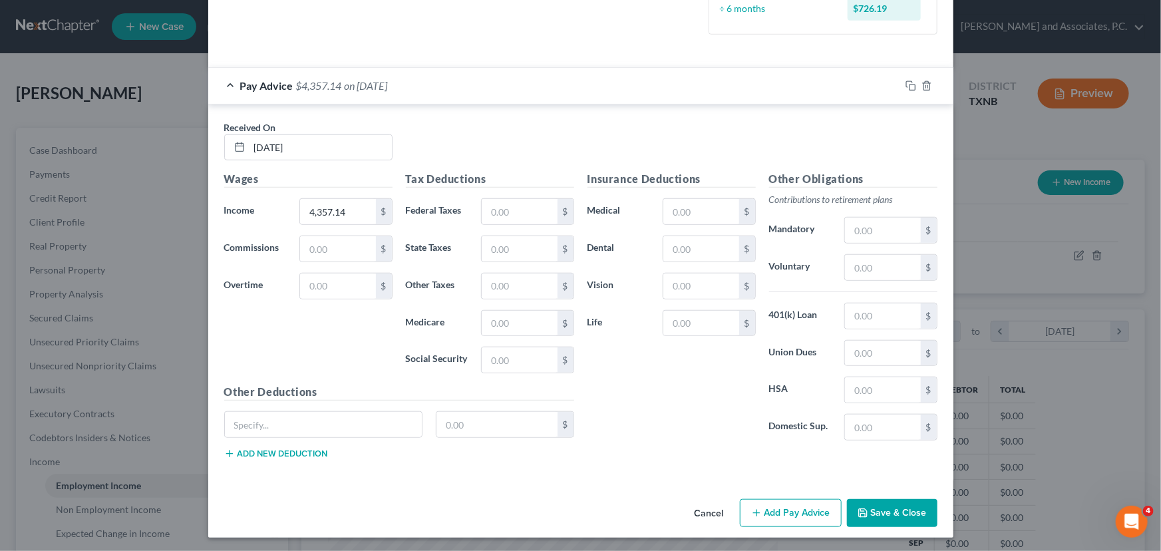
click at [905, 516] on button "Save & Close" at bounding box center [892, 513] width 90 height 28
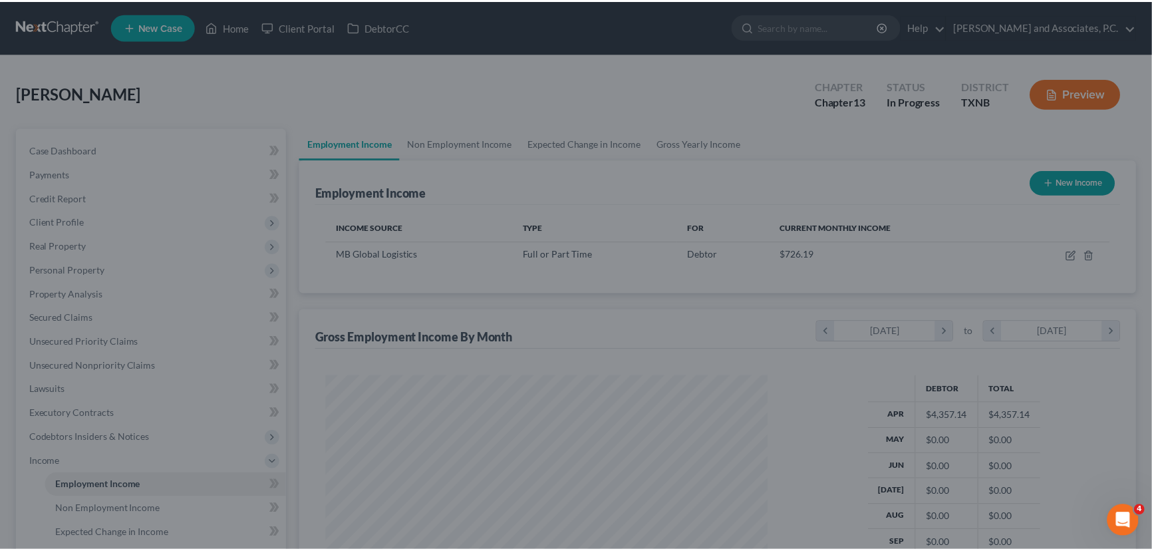
scroll to position [665138, 664903]
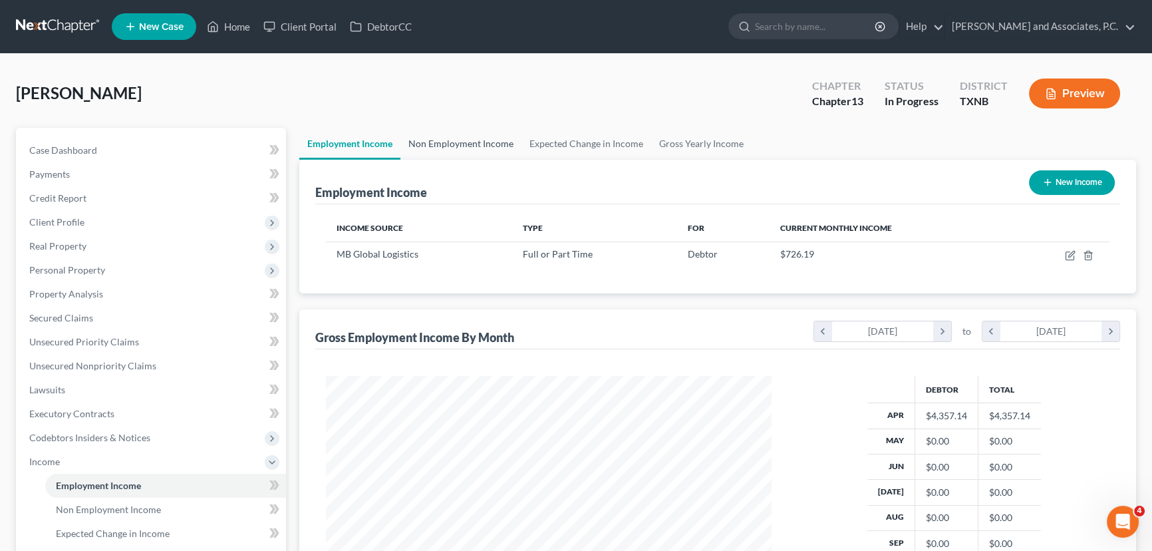
click at [444, 138] on link "Non Employment Income" at bounding box center [461, 144] width 121 height 32
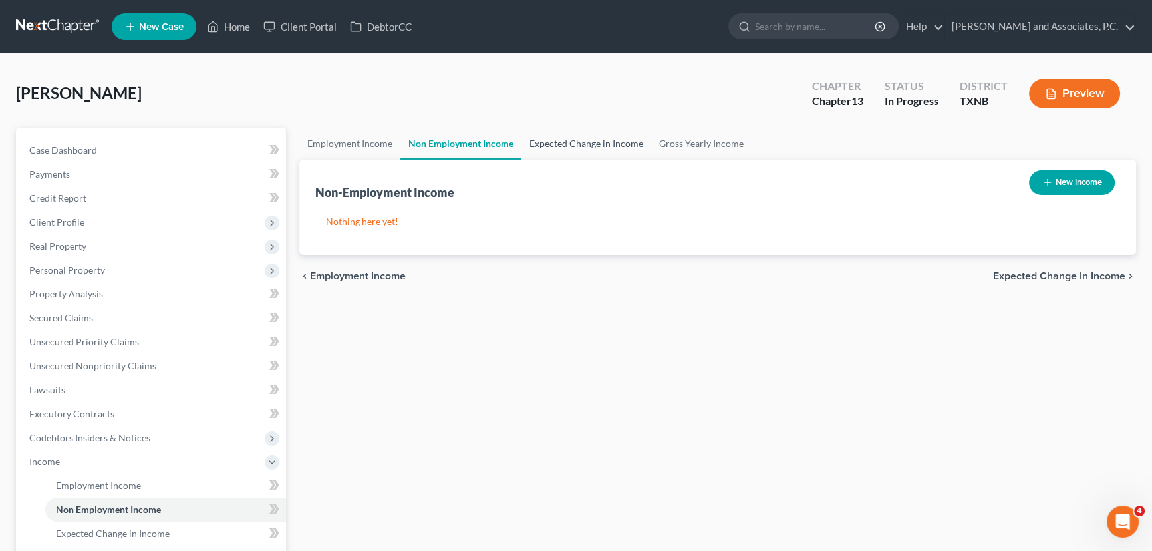
click at [539, 140] on link "Expected Change in Income" at bounding box center [587, 144] width 130 height 32
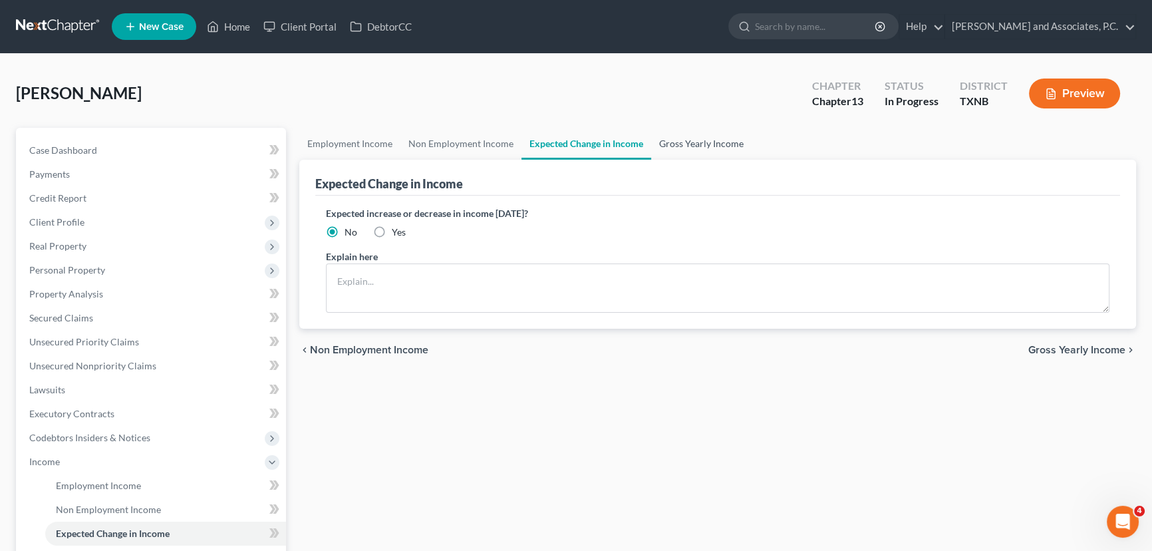
click at [686, 139] on link "Gross Yearly Income" at bounding box center [701, 144] width 100 height 32
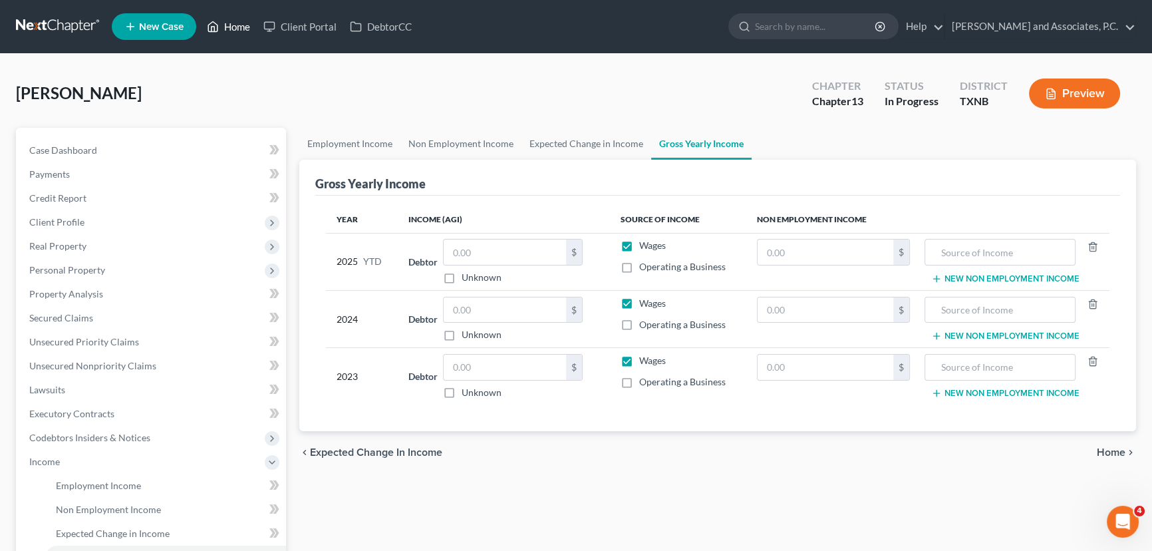
click at [222, 31] on link "Home" at bounding box center [228, 27] width 57 height 24
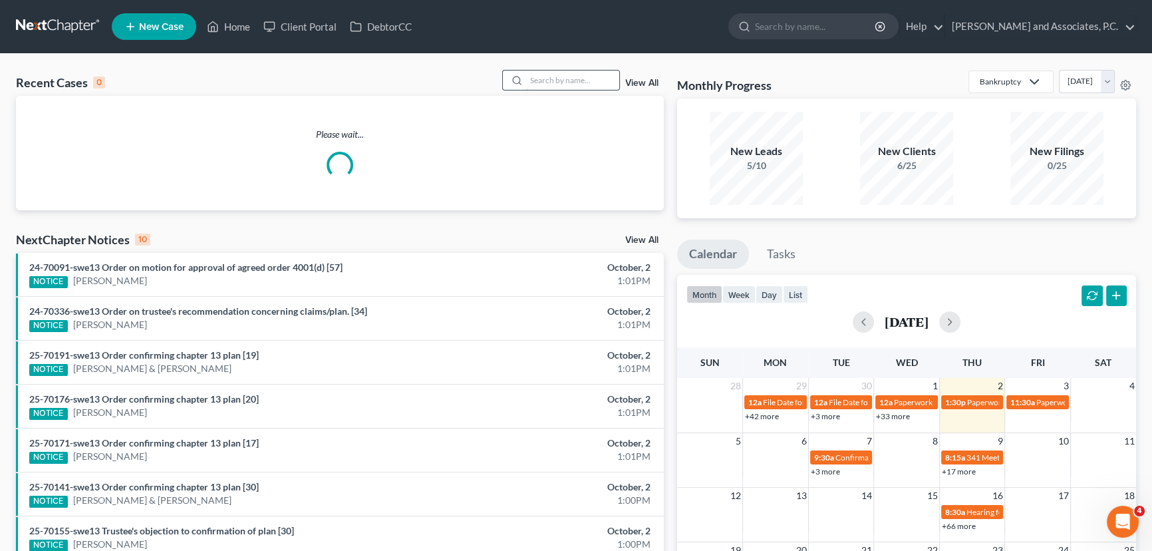
click at [550, 79] on input "search" at bounding box center [572, 80] width 93 height 19
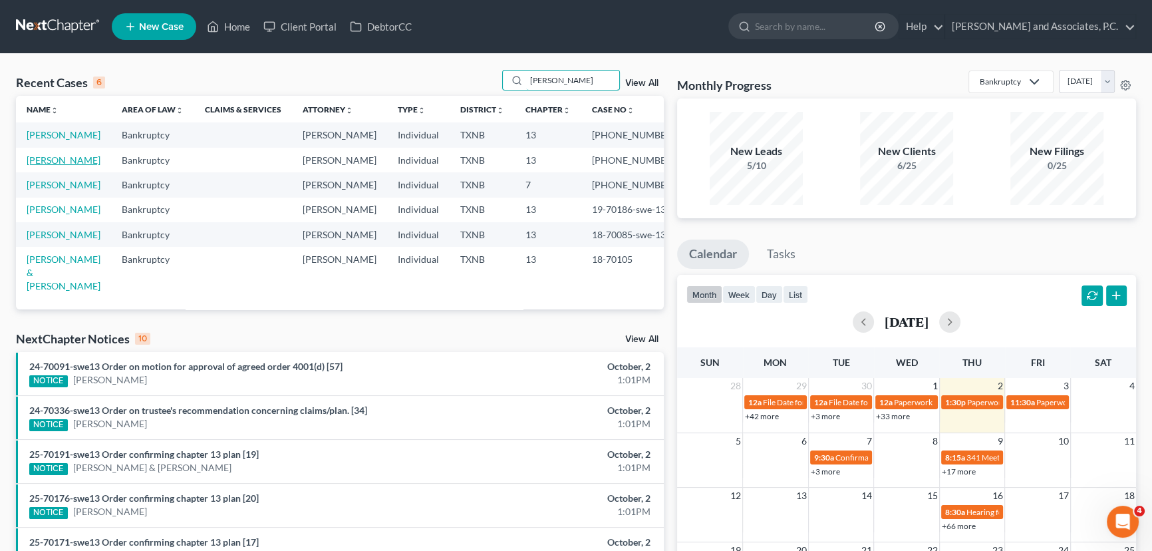
type input "[PERSON_NAME]"
click at [86, 166] on link "[PERSON_NAME]" at bounding box center [64, 159] width 74 height 11
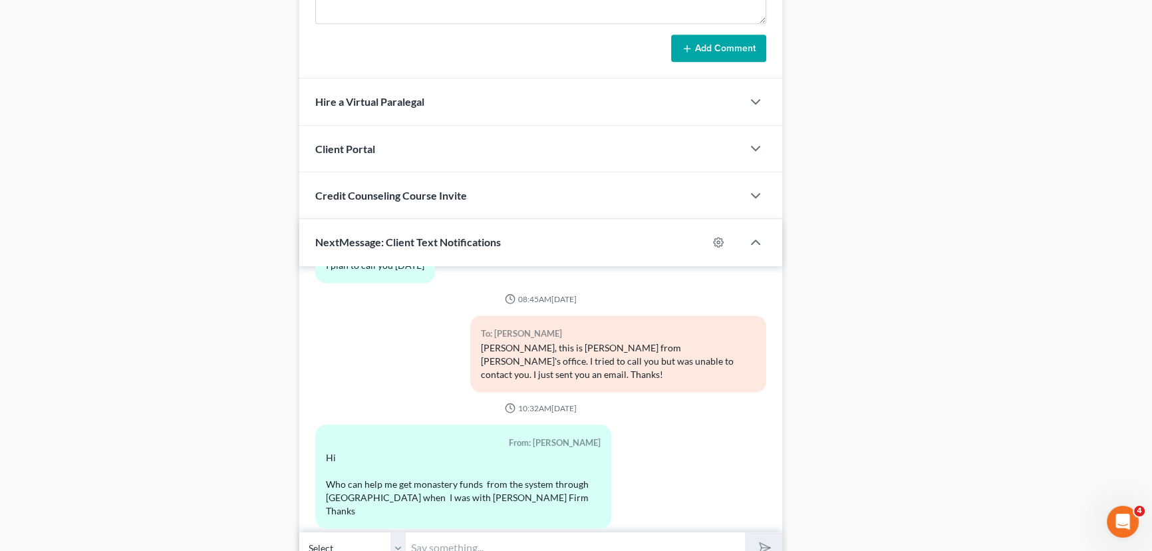
scroll to position [2522, 0]
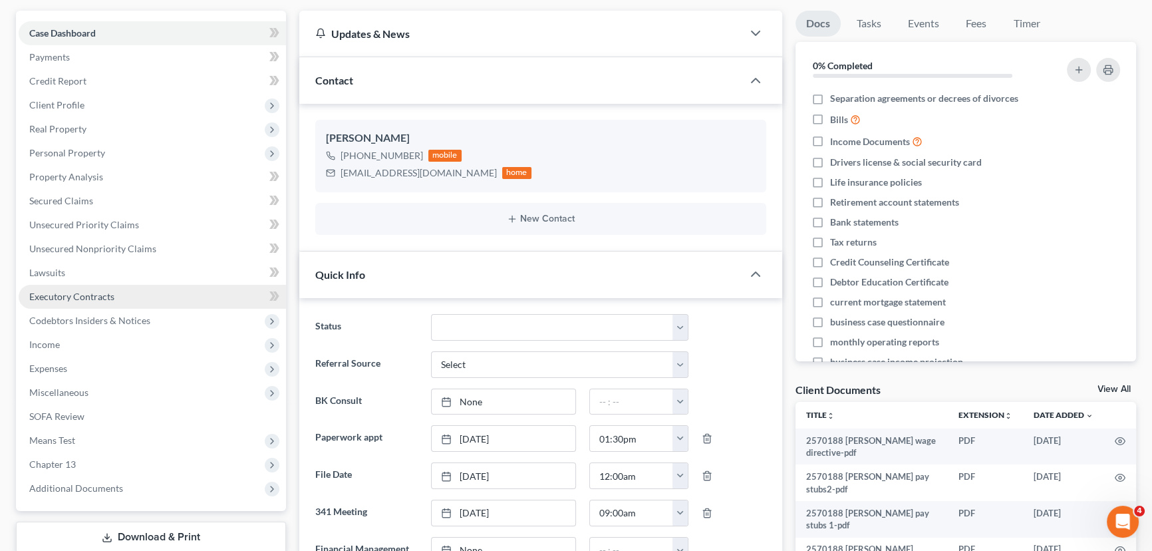
scroll to position [0, 0]
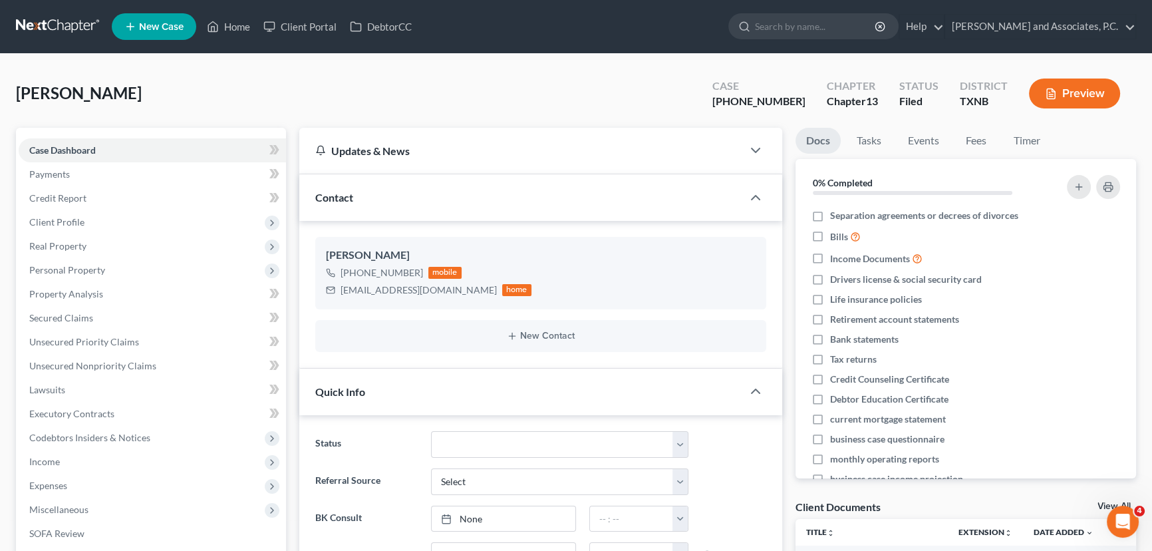
click at [309, 84] on div "[PERSON_NAME] Upgraded Case [PHONE_NUMBER] Chapter Chapter 13 Status [GEOGRAPHI…" at bounding box center [576, 99] width 1120 height 58
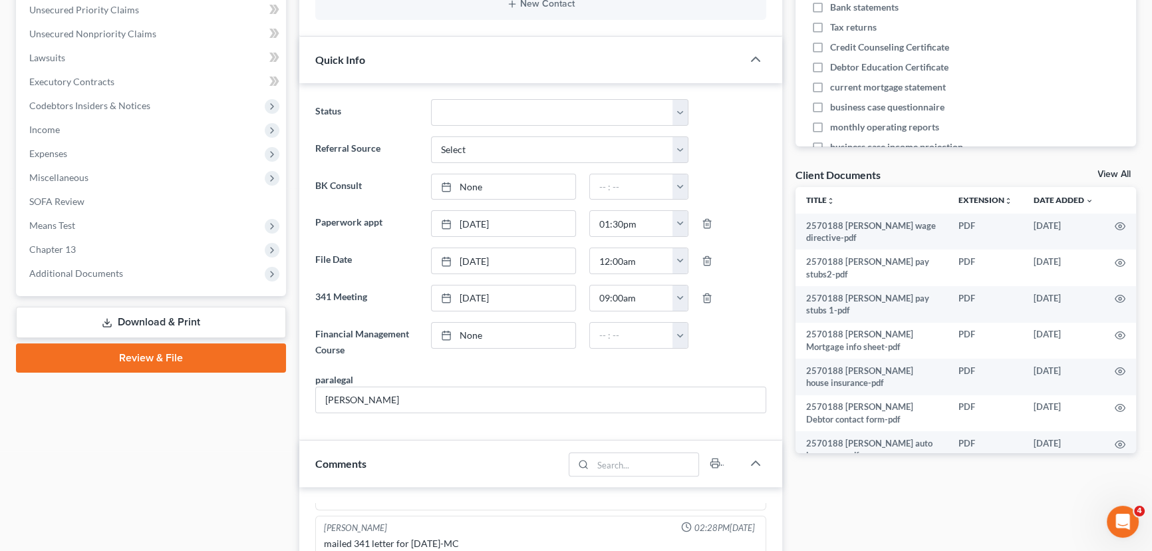
scroll to position [363, 0]
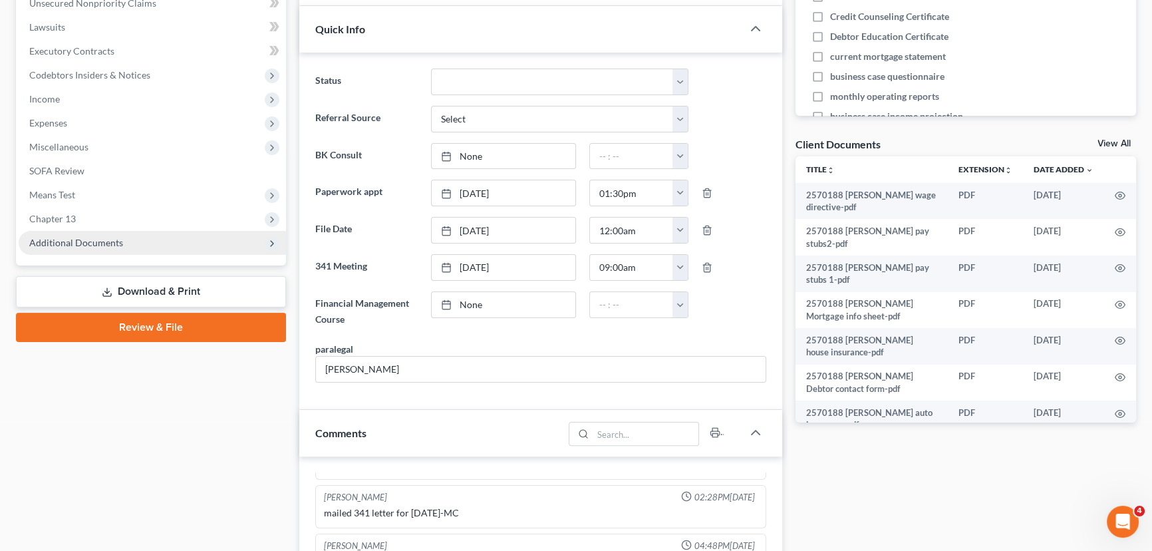
click at [118, 244] on span "Additional Documents" at bounding box center [76, 242] width 94 height 11
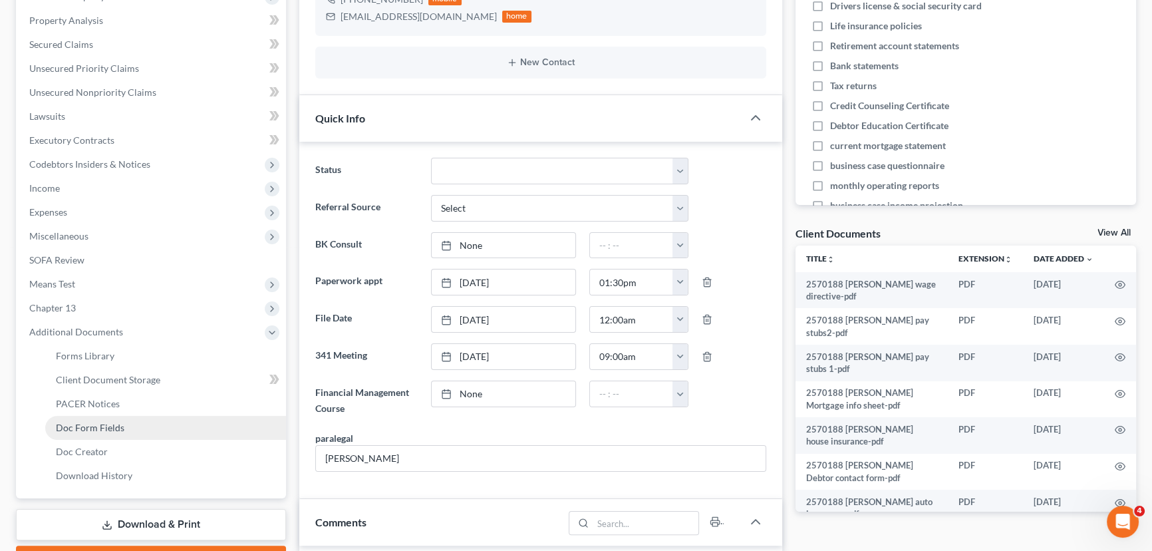
scroll to position [302, 0]
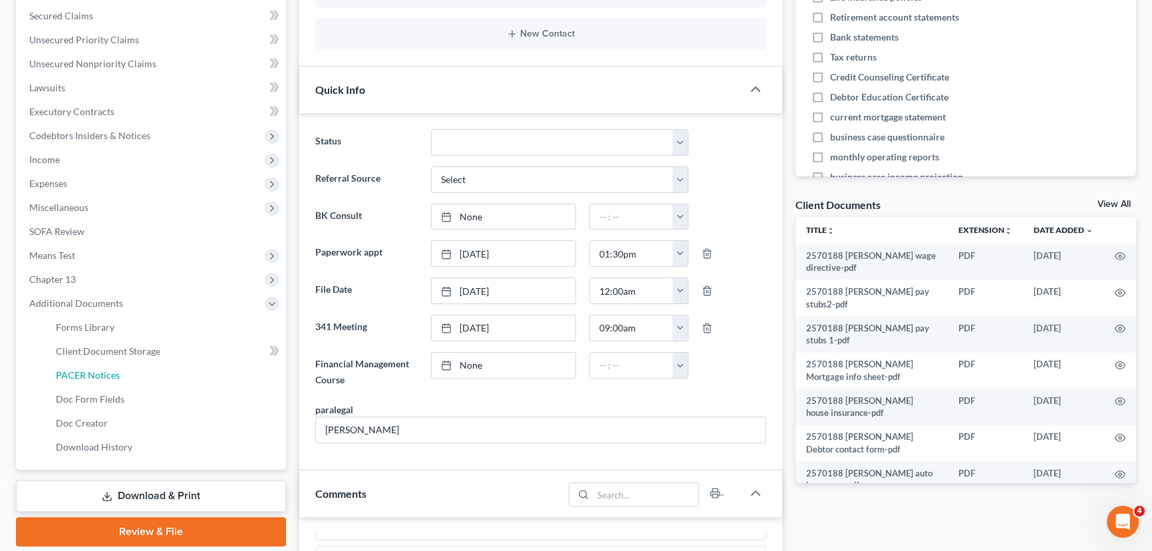
drag, startPoint x: 88, startPoint y: 377, endPoint x: 361, endPoint y: 280, distance: 288.7
click at [89, 377] on span "PACER Notices" at bounding box center [88, 374] width 64 height 11
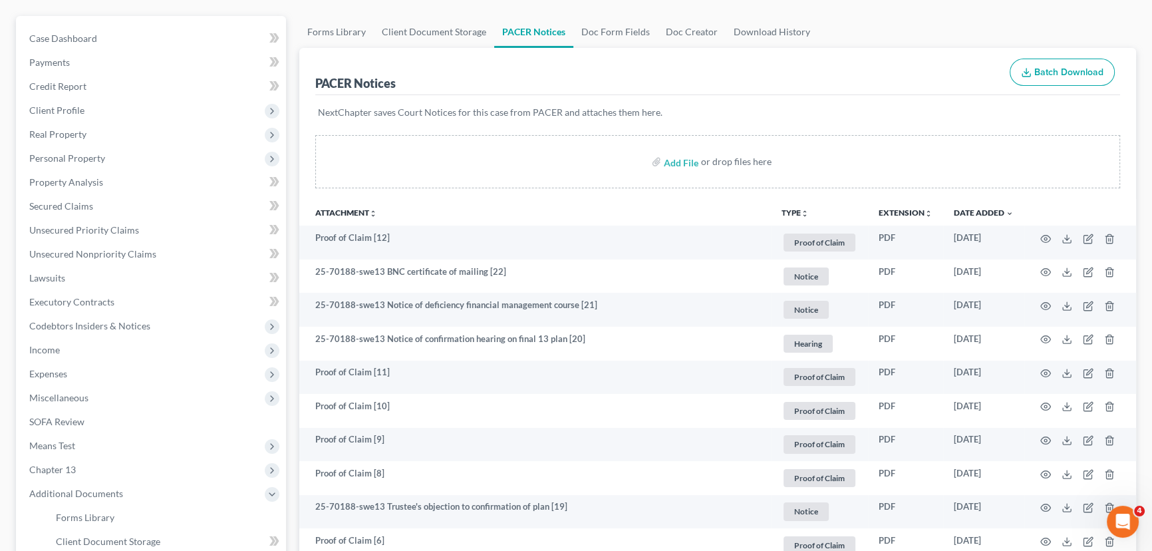
scroll to position [120, 0]
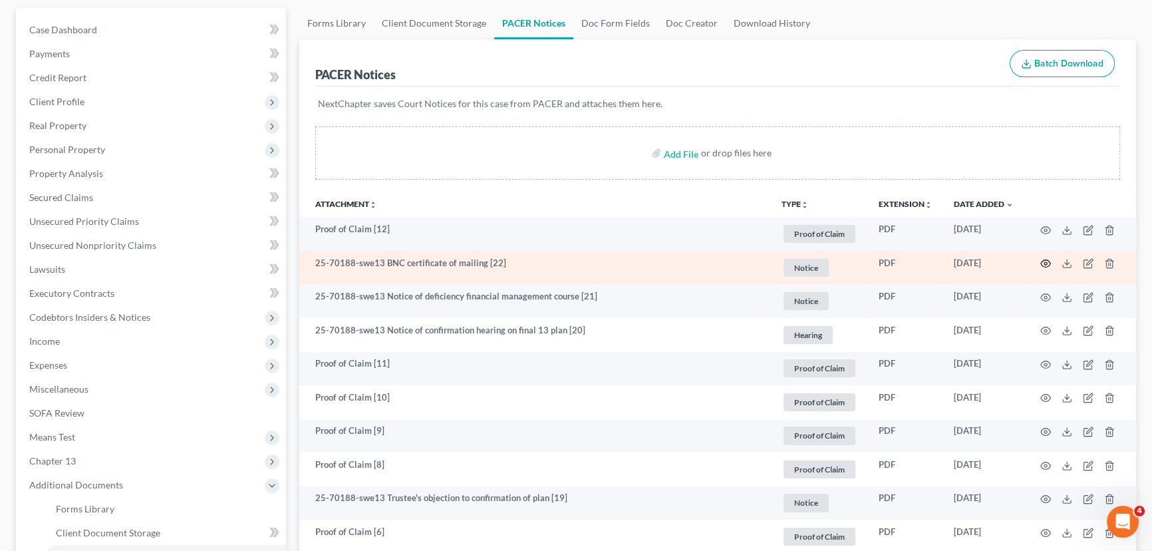
click at [1044, 259] on icon "button" at bounding box center [1046, 263] width 11 height 11
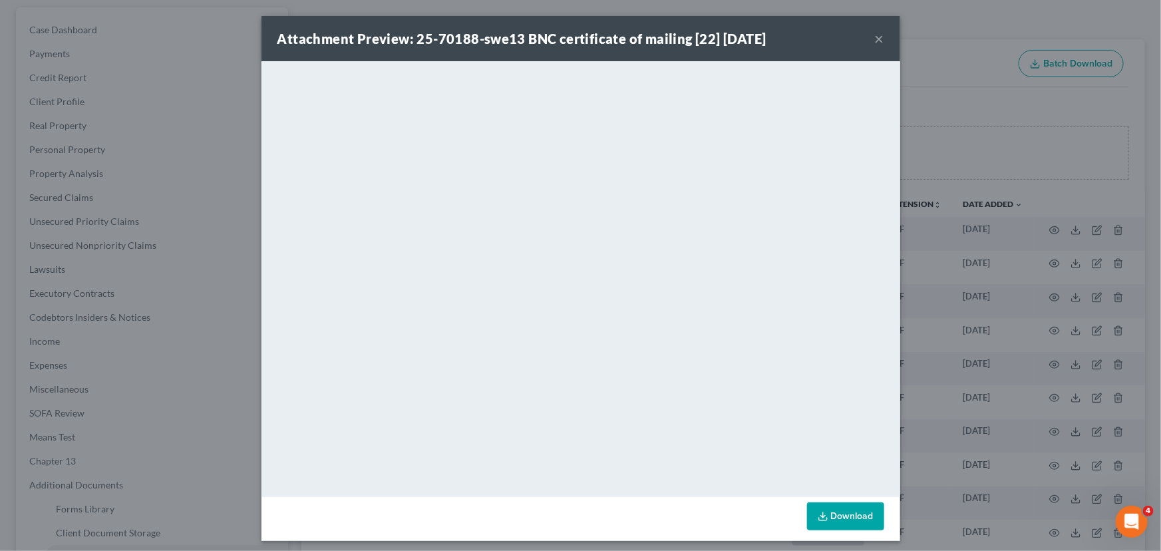
click at [877, 41] on button "×" at bounding box center [879, 39] width 9 height 16
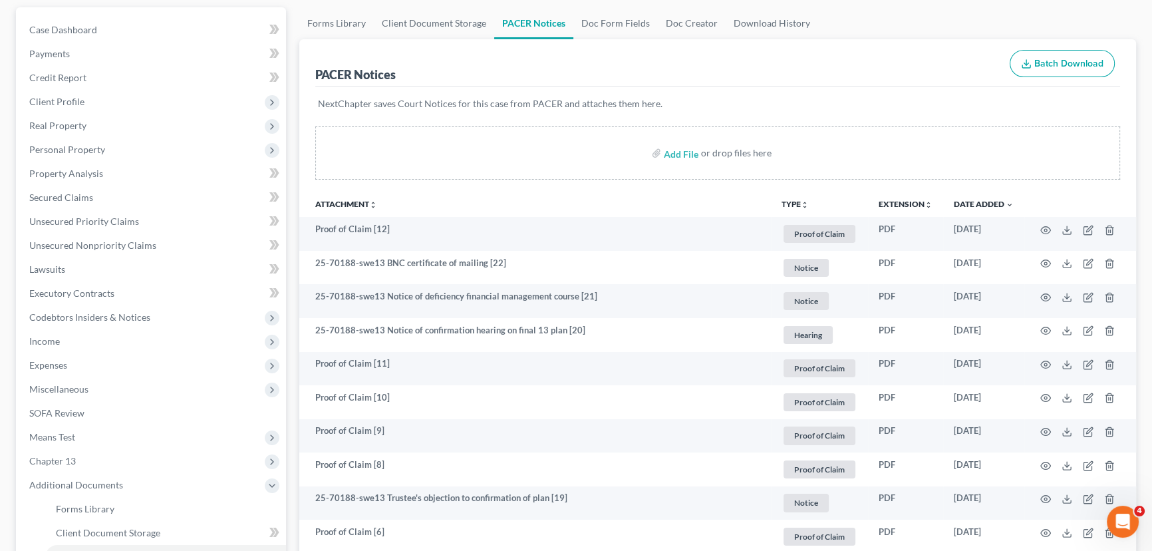
scroll to position [0, 0]
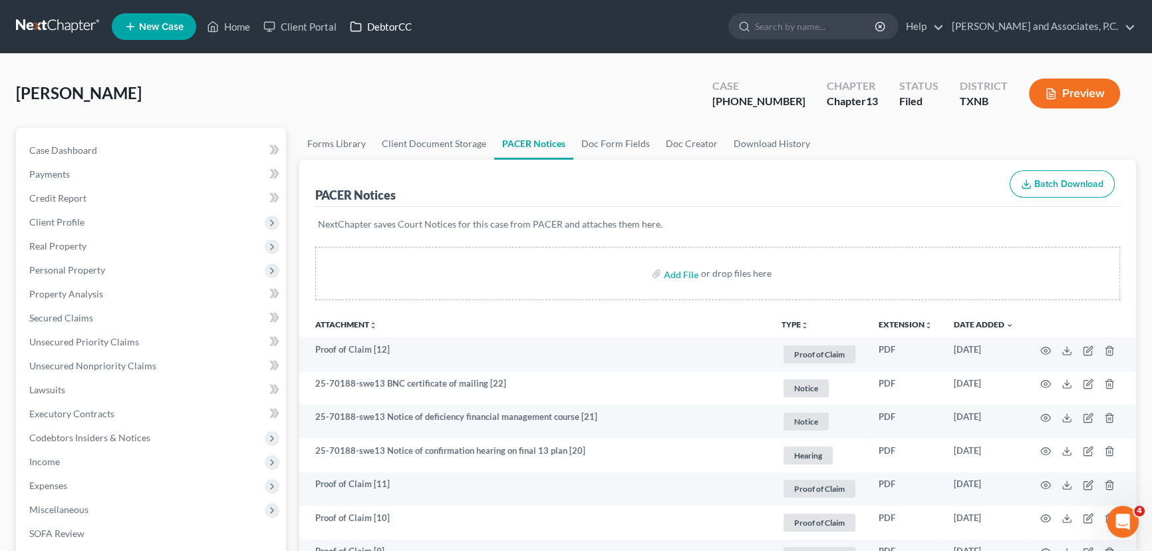
click at [399, 27] on link "DebtorCC" at bounding box center [380, 27] width 75 height 24
click at [380, 28] on link "DebtorCC" at bounding box center [380, 27] width 75 height 24
click at [373, 30] on link "DebtorCC" at bounding box center [380, 27] width 75 height 24
click at [390, 23] on link "DebtorCC" at bounding box center [380, 27] width 75 height 24
click at [383, 33] on link "DebtorCC" at bounding box center [380, 27] width 75 height 24
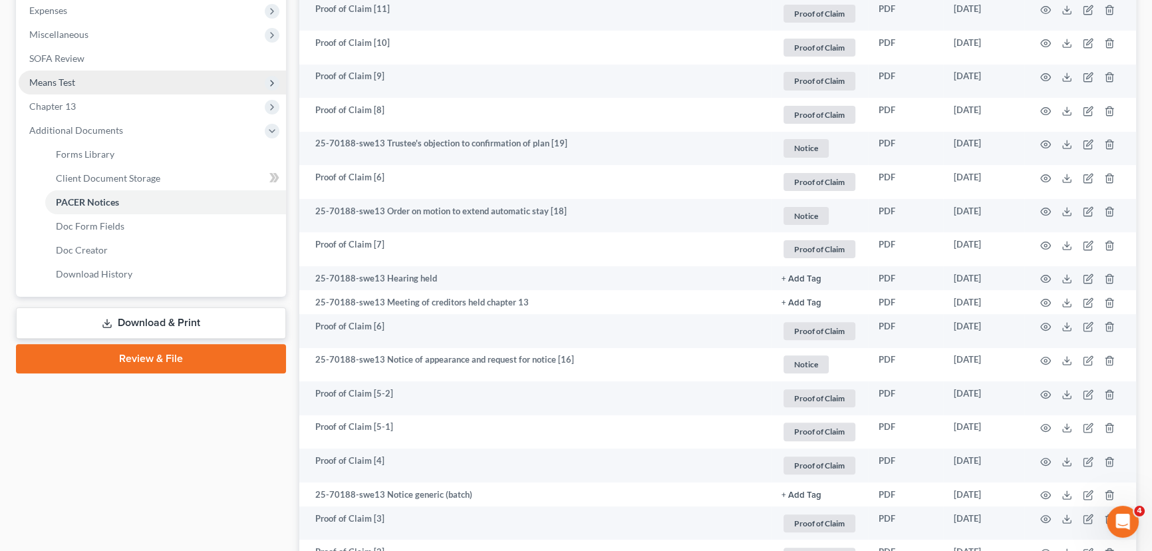
scroll to position [484, 0]
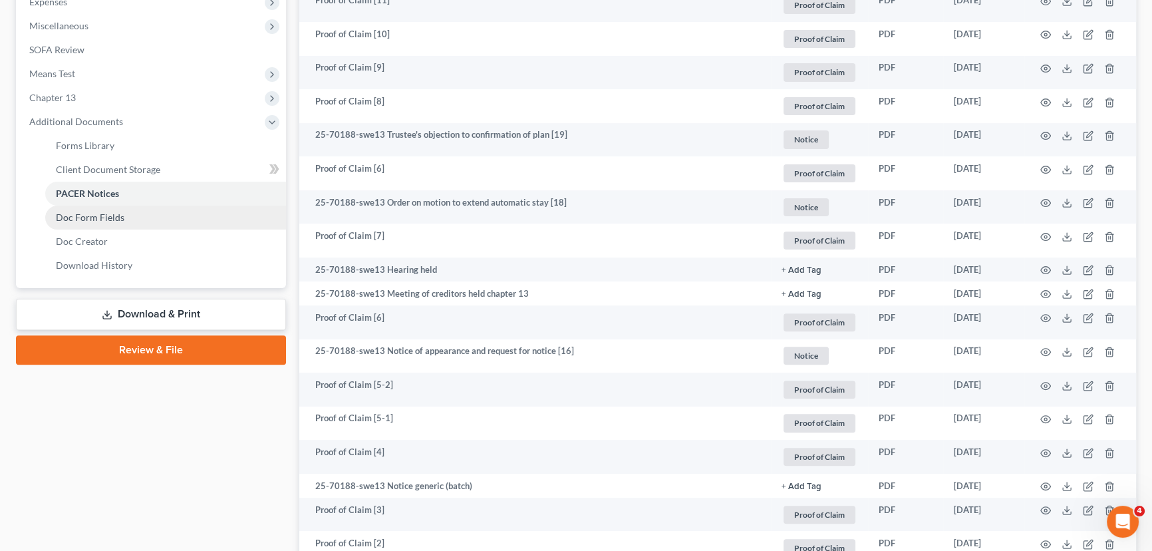
click at [146, 214] on link "Doc Form Fields" at bounding box center [165, 218] width 241 height 24
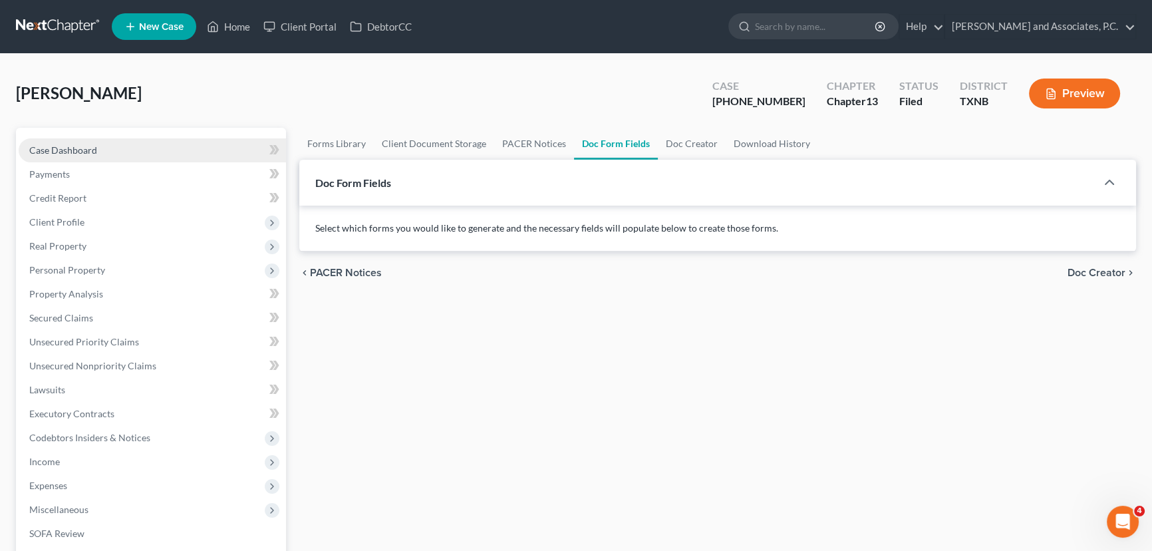
click at [116, 148] on link "Case Dashboard" at bounding box center [152, 150] width 267 height 24
